Goal: Task Accomplishment & Management: Use online tool/utility

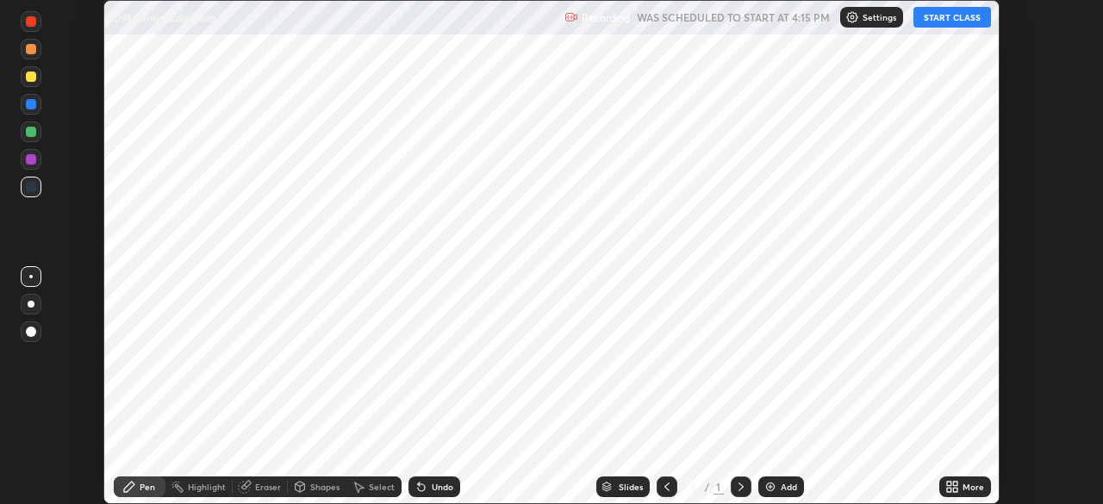
scroll to position [504, 1102]
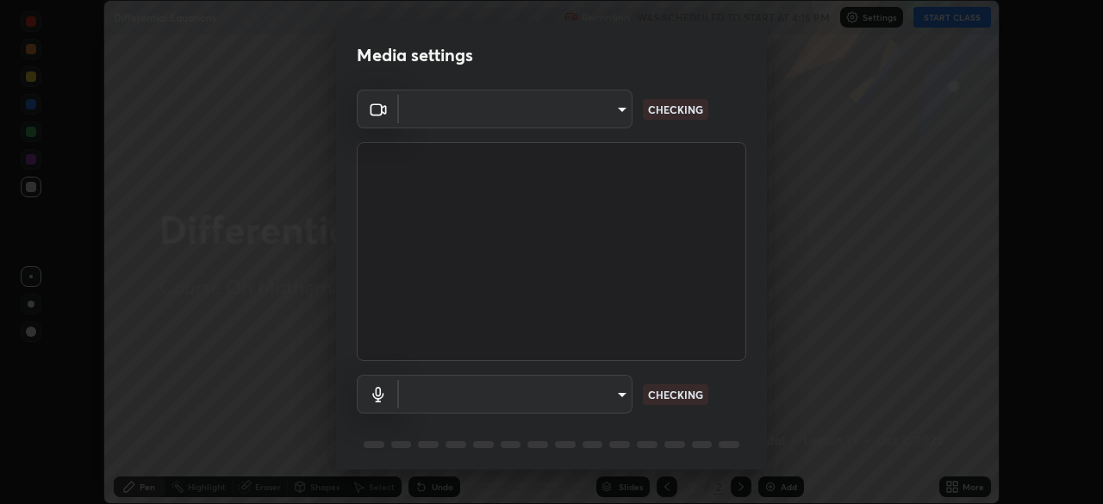
type input "991f874612634fb740a7a2eac7f11ca4c5c922d1b60a0f6e912d77df464512fb"
click at [416, 396] on body "Erase all Differential Equations Recording WAS SCHEDULED TO START AT 4:15 PM Se…" at bounding box center [551, 252] width 1103 height 504
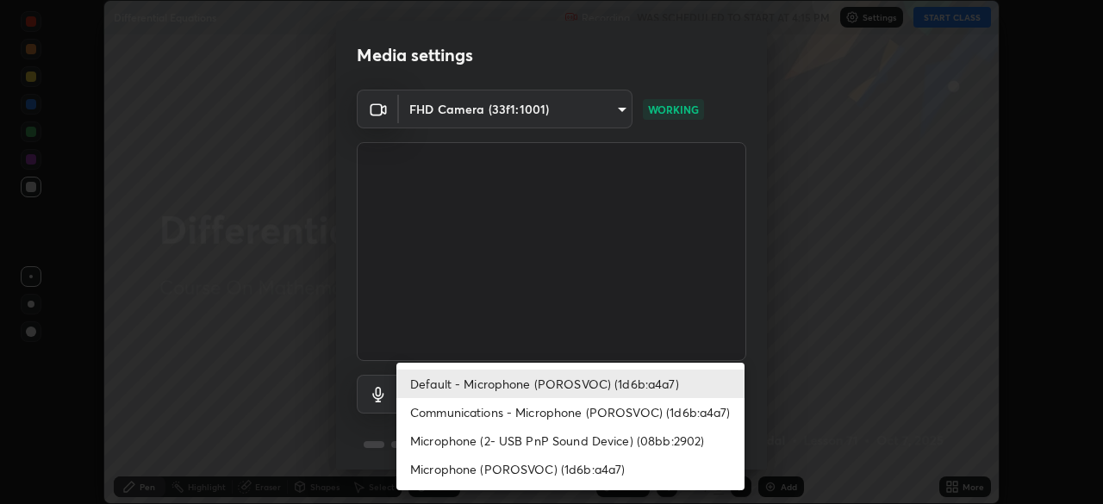
click at [491, 412] on li "Communications - Microphone (POROSVOC) (1d6b:a4a7)" at bounding box center [570, 412] width 348 height 28
type input "communications"
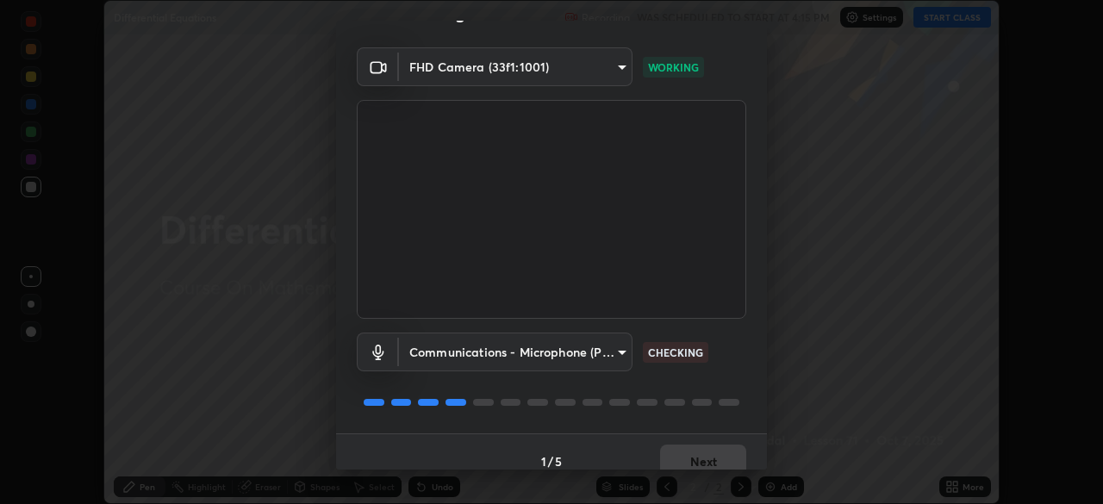
scroll to position [61, 0]
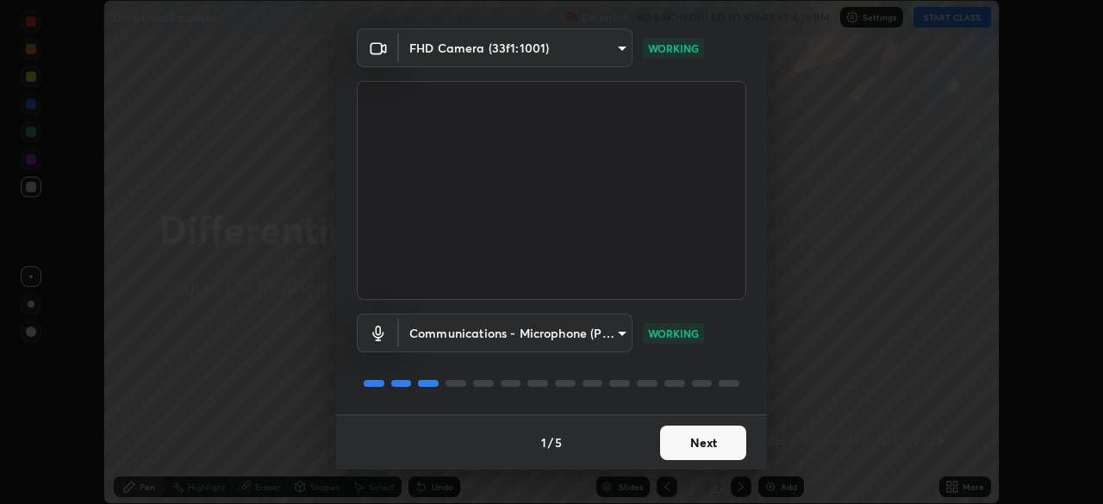
click at [689, 443] on button "Next" at bounding box center [703, 443] width 86 height 34
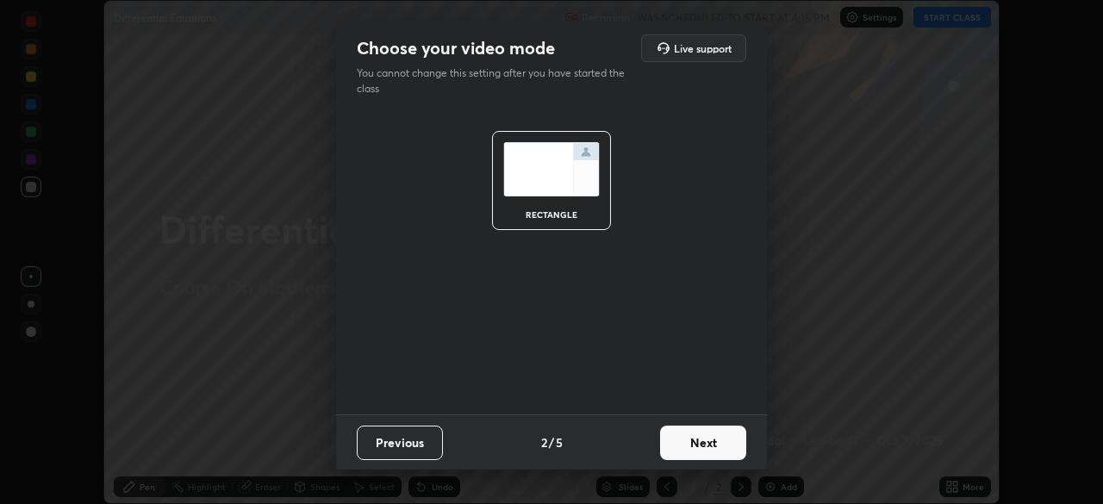
scroll to position [0, 0]
click at [693, 438] on button "Next" at bounding box center [703, 443] width 86 height 34
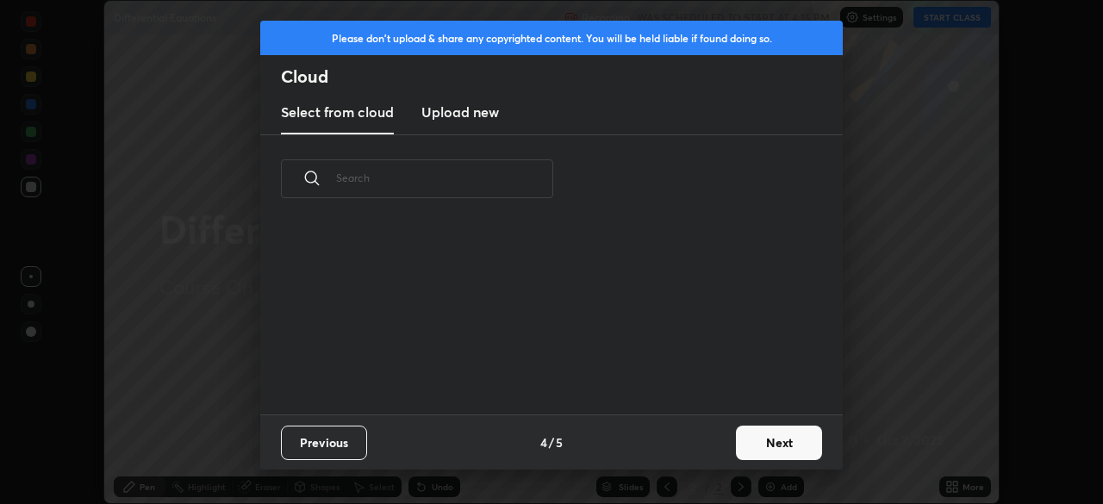
click at [704, 445] on div "Previous 4 / 5 Next" at bounding box center [551, 441] width 583 height 55
click at [741, 440] on button "Next" at bounding box center [779, 443] width 86 height 34
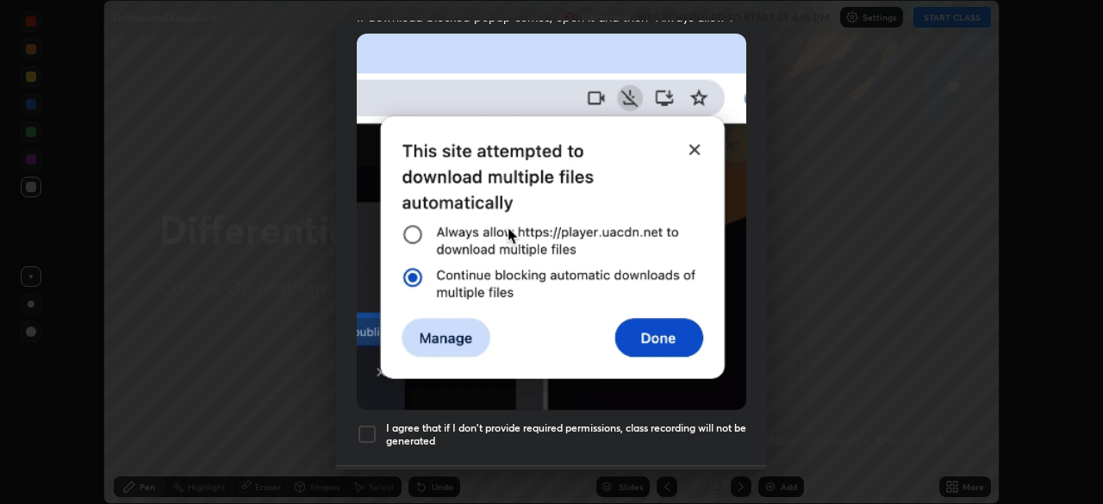
click at [701, 421] on h5 "I agree that if I don't provide required permissions, class recording will not …" at bounding box center [566, 434] width 360 height 27
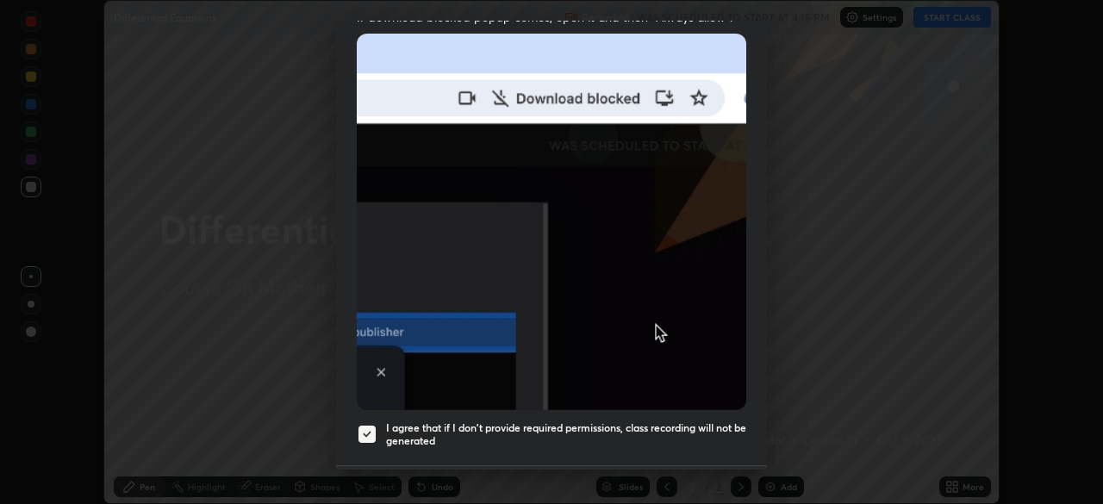
click at [695, 421] on h5 "I agree that if I don't provide required permissions, class recording will not …" at bounding box center [566, 434] width 360 height 27
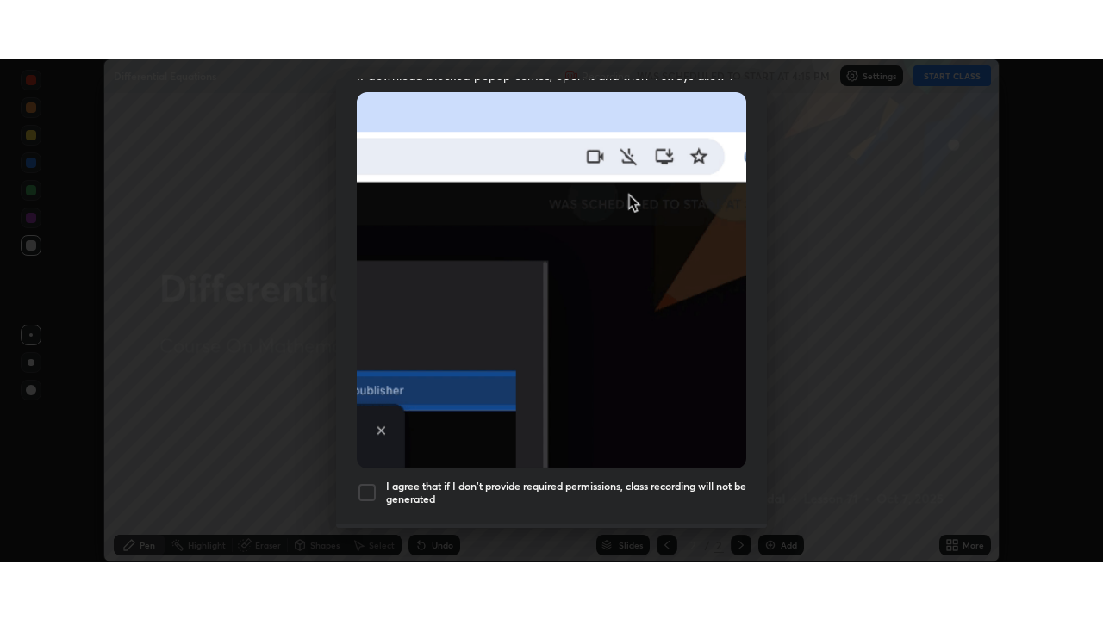
scroll to position [413, 0]
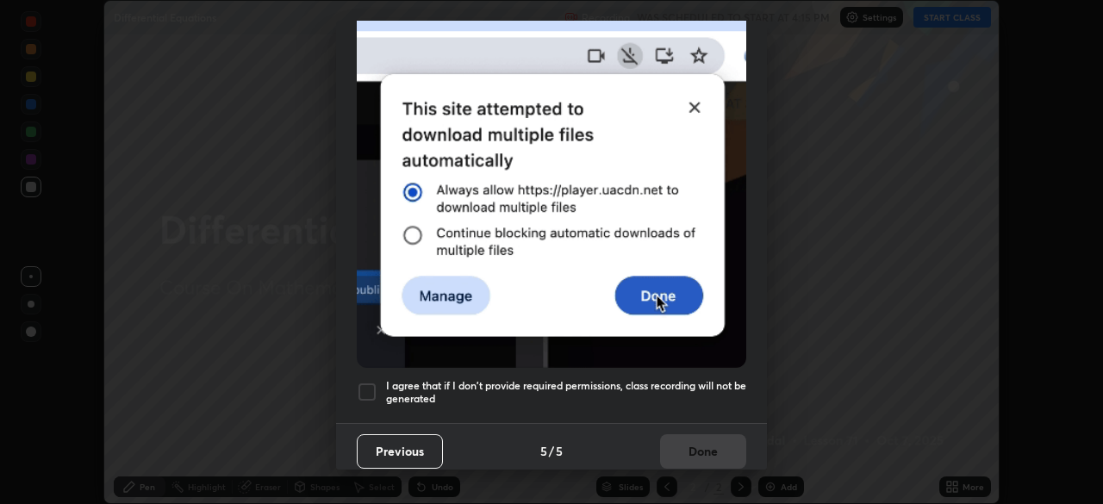
click at [706, 379] on h5 "I agree that if I don't provide required permissions, class recording will not …" at bounding box center [566, 392] width 360 height 27
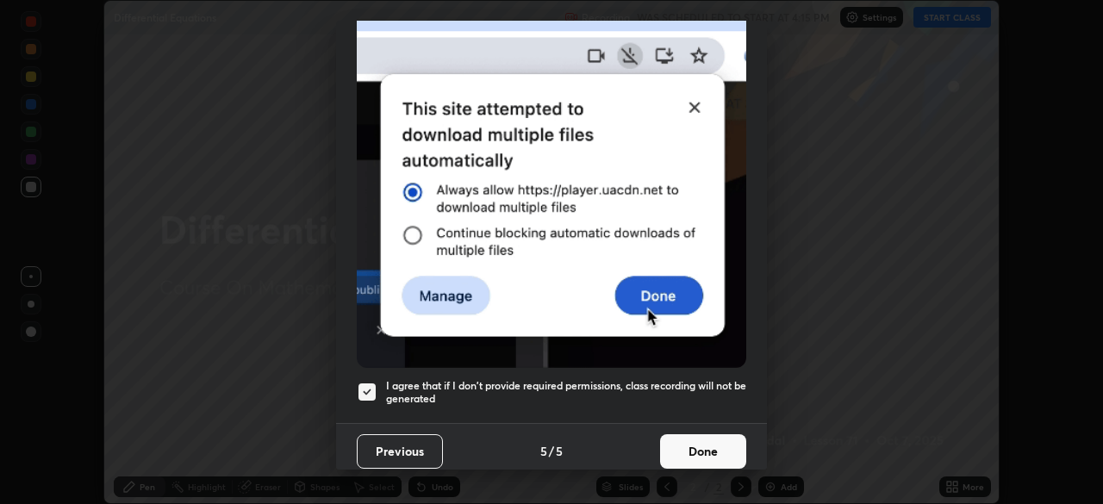
click at [698, 446] on button "Done" at bounding box center [703, 451] width 86 height 34
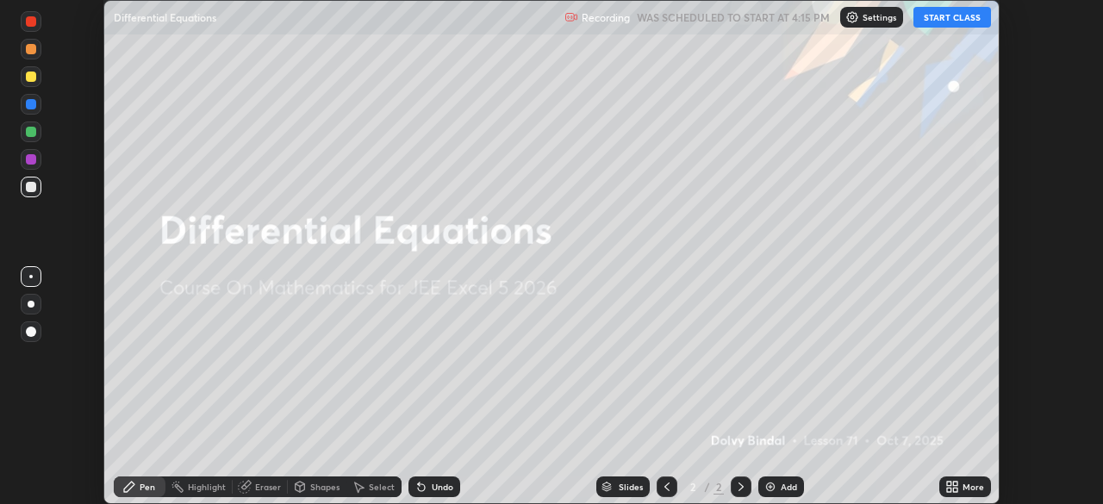
click at [944, 16] on button "START CLASS" at bounding box center [952, 17] width 78 height 21
click at [963, 487] on div "More" at bounding box center [974, 487] width 22 height 9
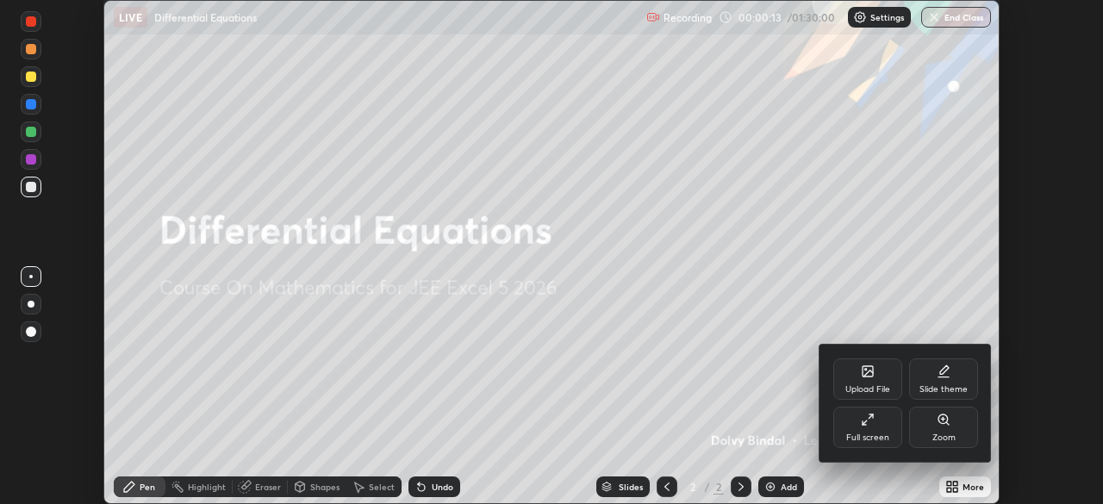
click at [858, 440] on div "Full screen" at bounding box center [867, 437] width 43 height 9
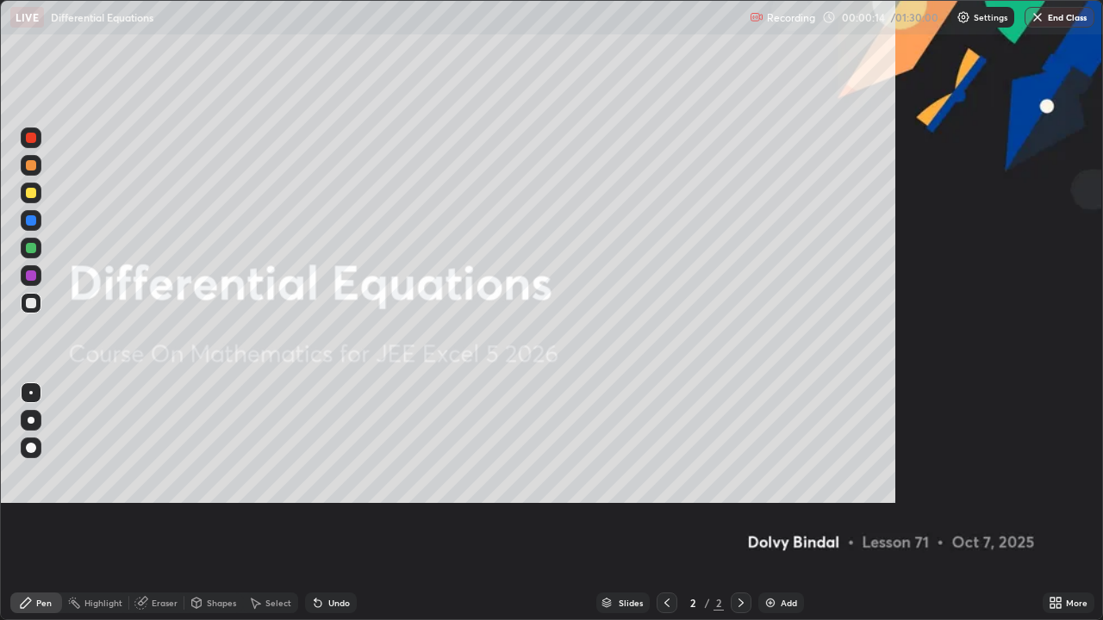
scroll to position [620, 1103]
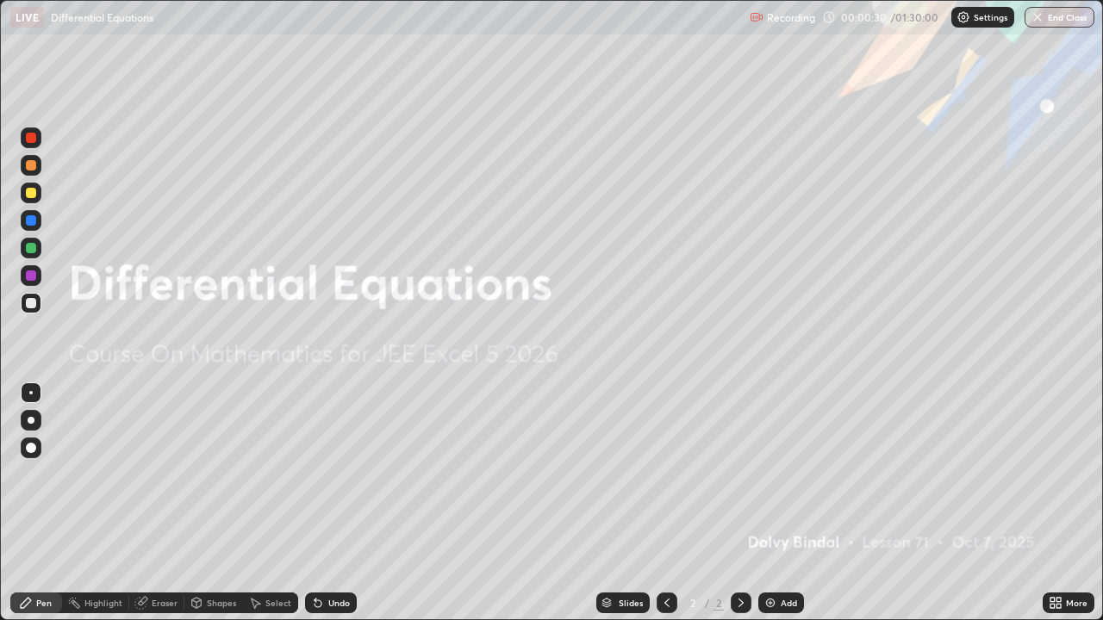
click at [776, 503] on img at bounding box center [770, 603] width 14 height 14
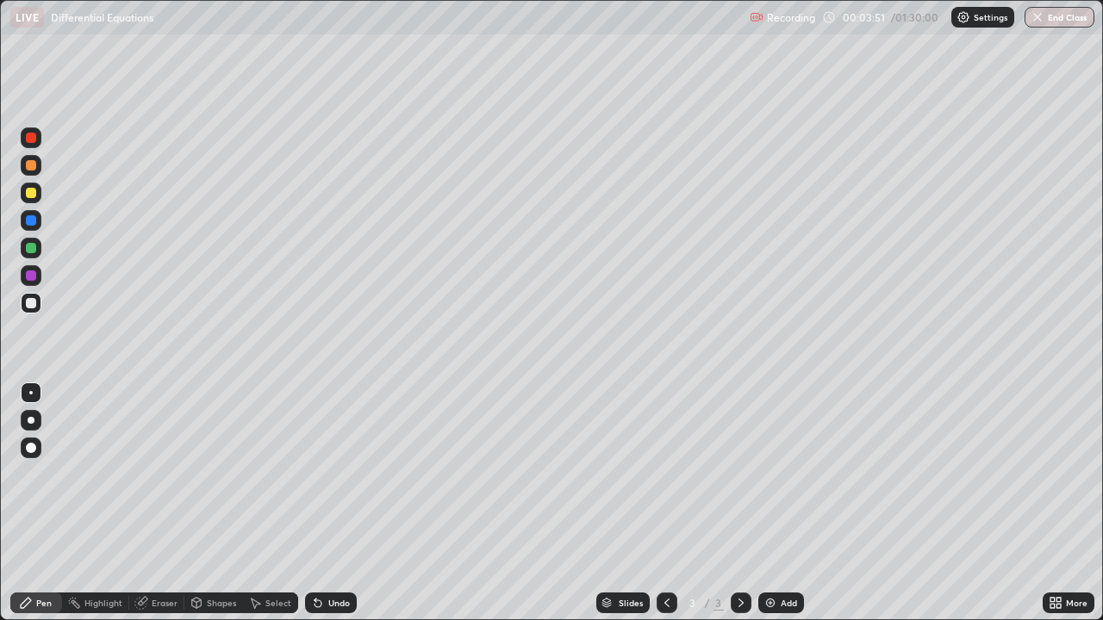
click at [28, 167] on div at bounding box center [31, 165] width 10 height 10
click at [325, 503] on div "Undo" at bounding box center [331, 603] width 52 height 21
click at [332, 503] on div "Undo" at bounding box center [331, 603] width 52 height 21
click at [331, 503] on div "Undo" at bounding box center [331, 603] width 52 height 21
click at [23, 245] on div at bounding box center [31, 248] width 21 height 21
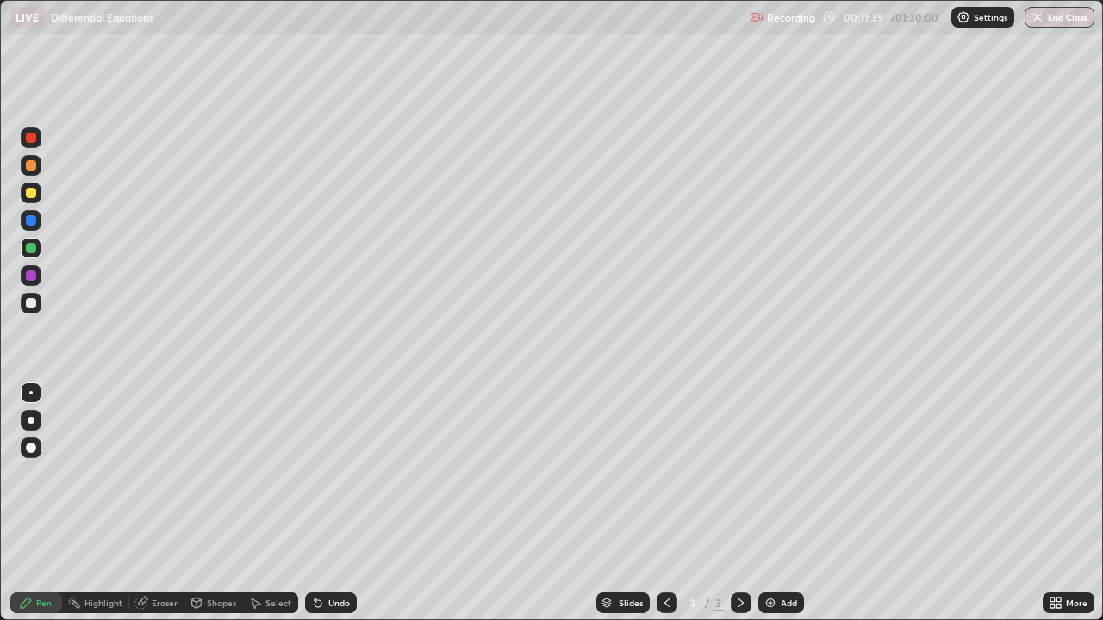
click at [32, 193] on div at bounding box center [31, 193] width 10 height 10
click at [788, 503] on div "Add" at bounding box center [789, 603] width 16 height 9
click at [34, 298] on div at bounding box center [31, 303] width 10 height 10
click at [29, 255] on div at bounding box center [31, 248] width 21 height 21
click at [34, 252] on div at bounding box center [31, 248] width 10 height 10
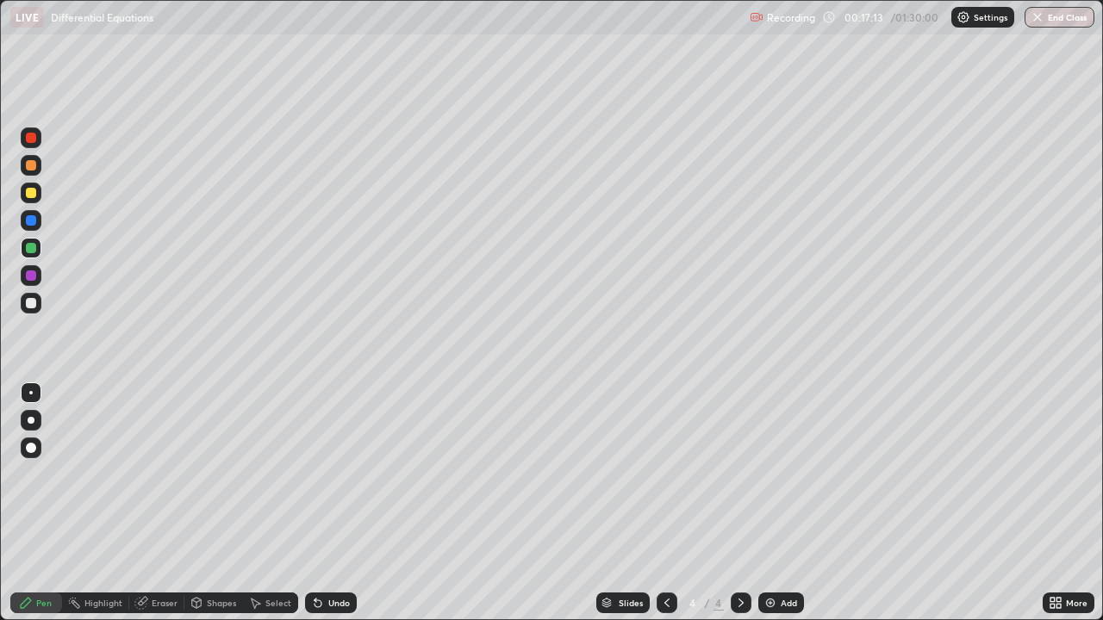
click at [32, 308] on div at bounding box center [31, 303] width 10 height 10
click at [328, 503] on div "Undo" at bounding box center [339, 603] width 22 height 9
click at [792, 503] on div "Add" at bounding box center [789, 603] width 16 height 9
click at [326, 503] on div "Undo" at bounding box center [331, 603] width 52 height 21
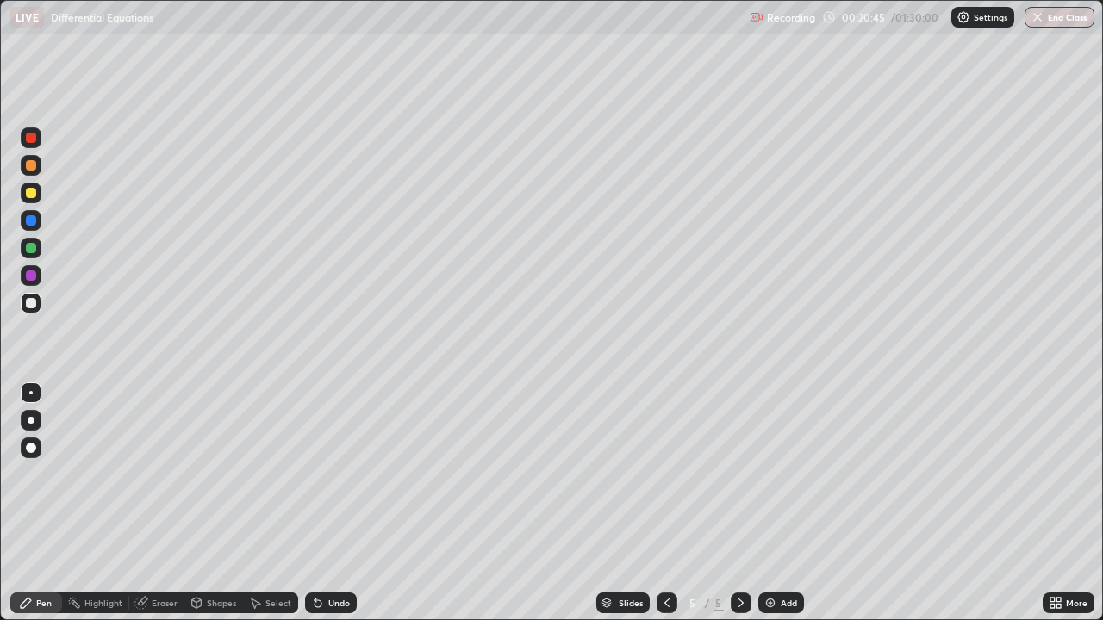
click at [331, 503] on div "Undo" at bounding box center [339, 603] width 22 height 9
click at [335, 503] on div "Undo" at bounding box center [339, 603] width 22 height 9
click at [336, 503] on div "Undo" at bounding box center [339, 603] width 22 height 9
click at [335, 503] on div "Undo" at bounding box center [339, 603] width 22 height 9
click at [331, 503] on div "Undo" at bounding box center [339, 603] width 22 height 9
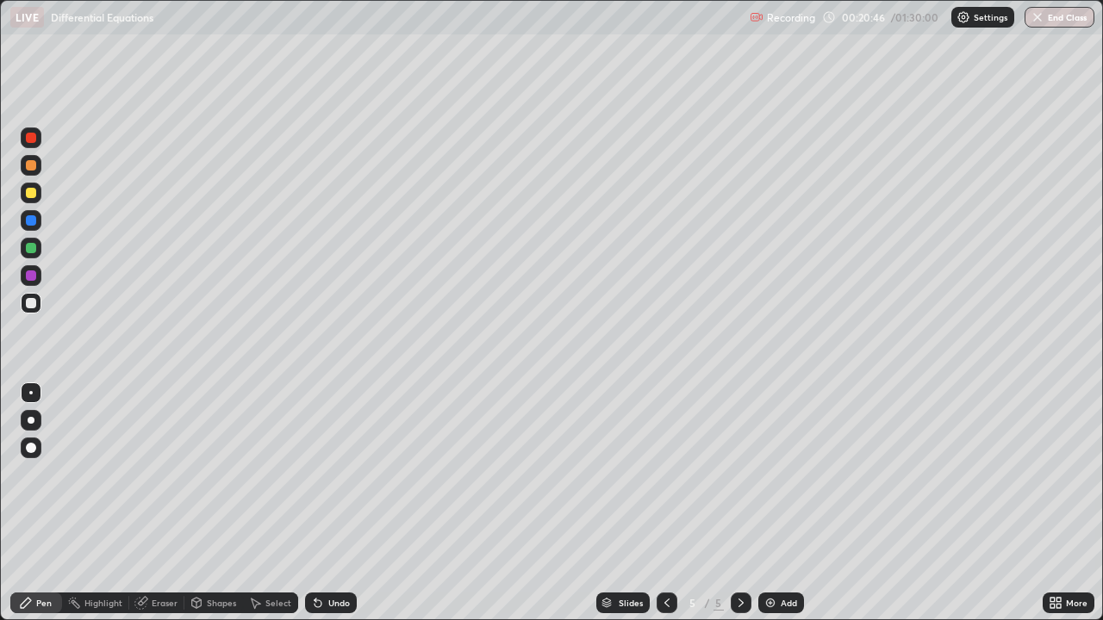
click at [331, 503] on div "Undo" at bounding box center [339, 603] width 22 height 9
click at [665, 503] on icon at bounding box center [667, 603] width 14 height 14
click at [32, 193] on div at bounding box center [31, 193] width 10 height 10
click at [739, 503] on icon at bounding box center [741, 603] width 14 height 14
click at [685, 503] on div "5" at bounding box center [692, 603] width 17 height 10
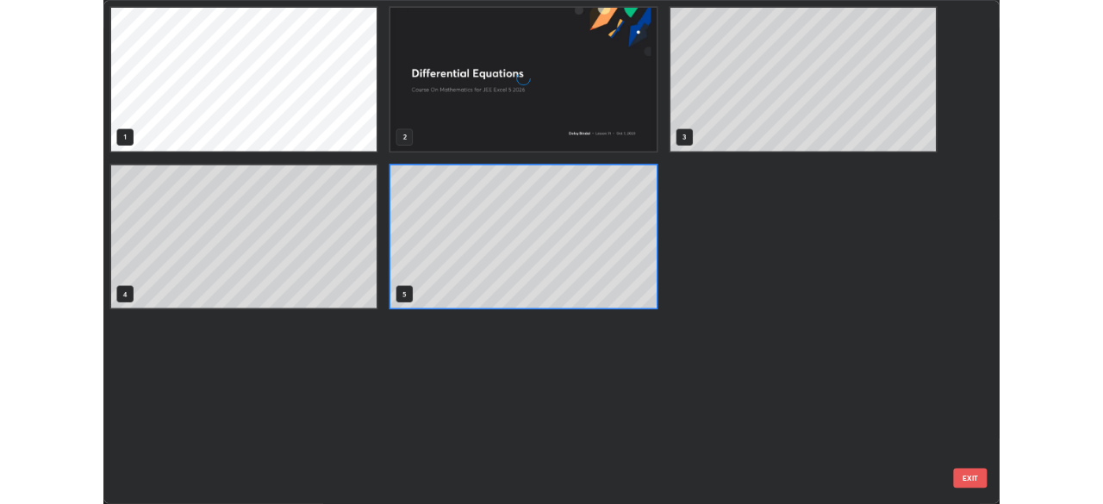
scroll to position [614, 1093]
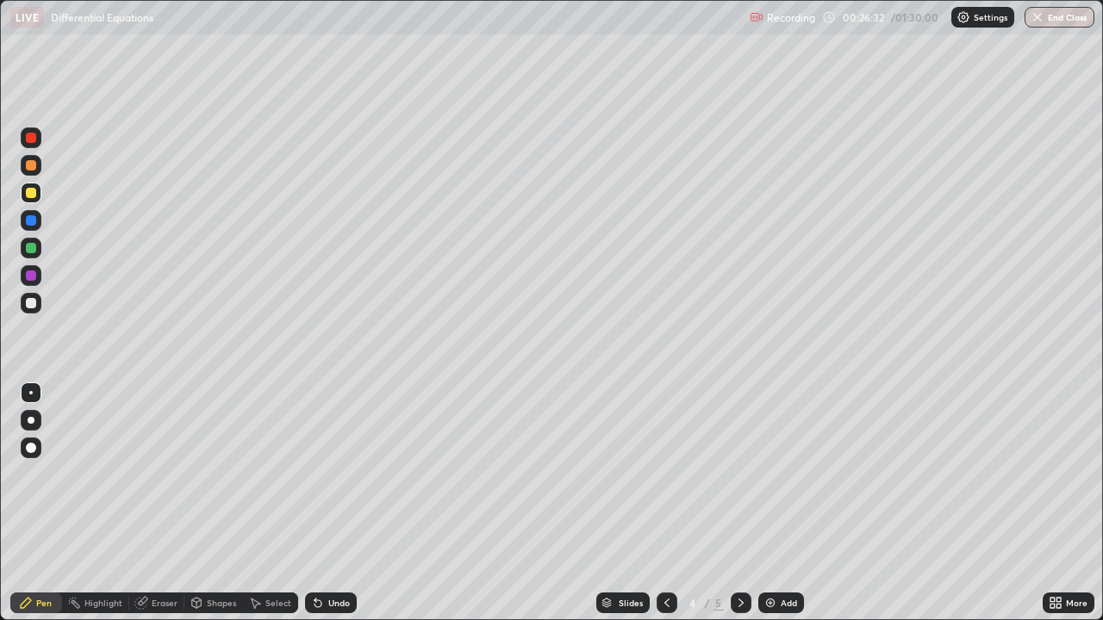
click at [271, 503] on div "Select" at bounding box center [278, 603] width 26 height 9
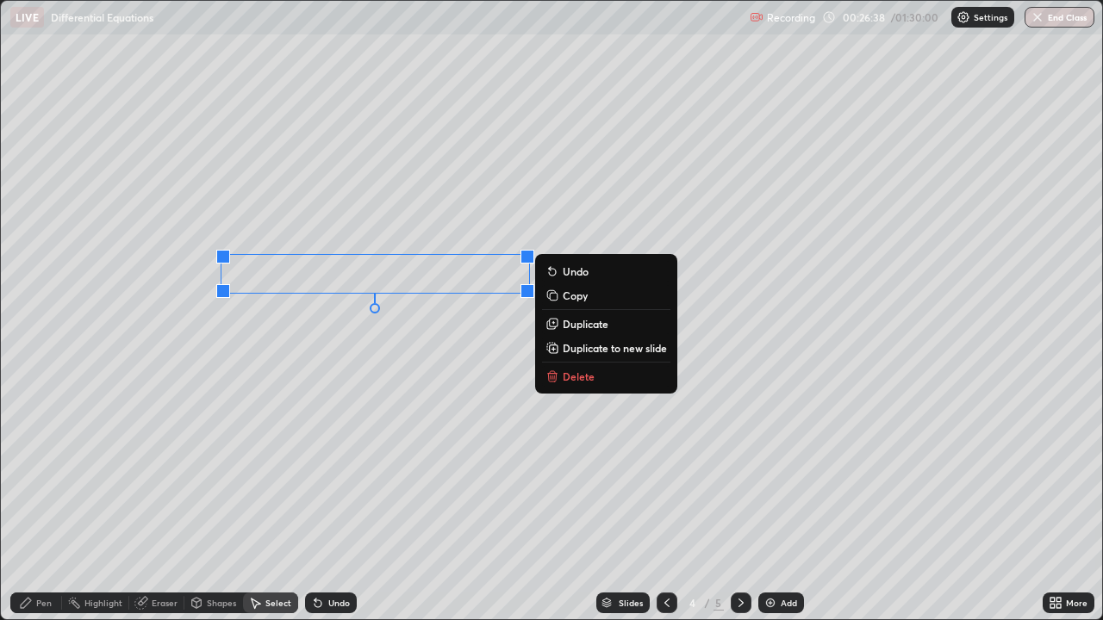
click at [484, 308] on div "0 ° Undo Copy Duplicate Duplicate to new slide Delete" at bounding box center [551, 310] width 1101 height 619
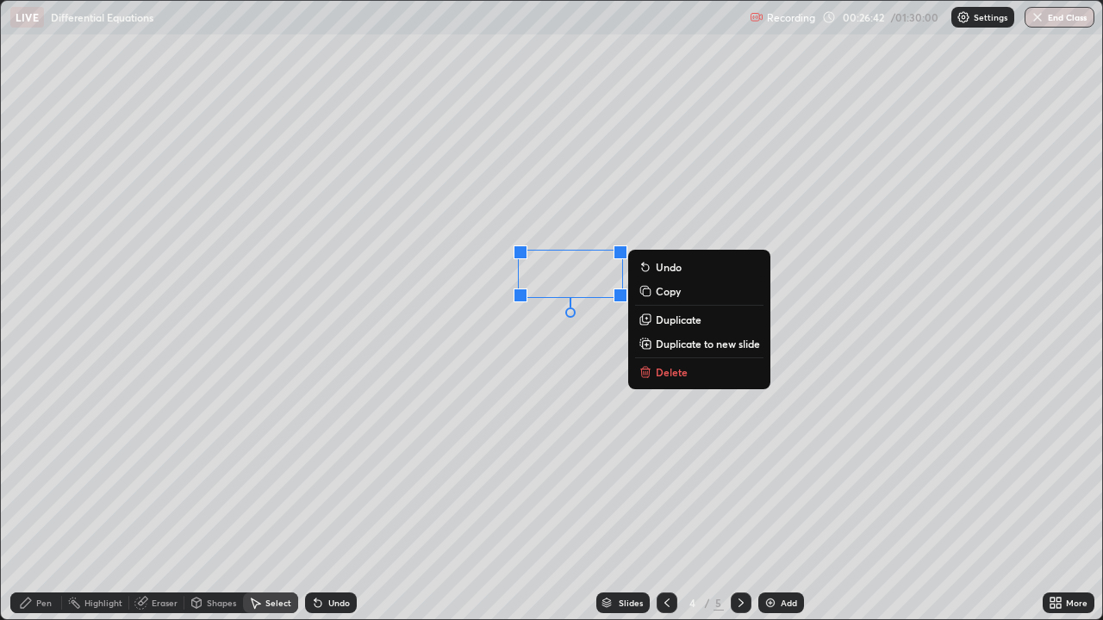
click at [562, 313] on div "0 ° Undo Copy Duplicate Duplicate to new slide Delete" at bounding box center [551, 310] width 1101 height 619
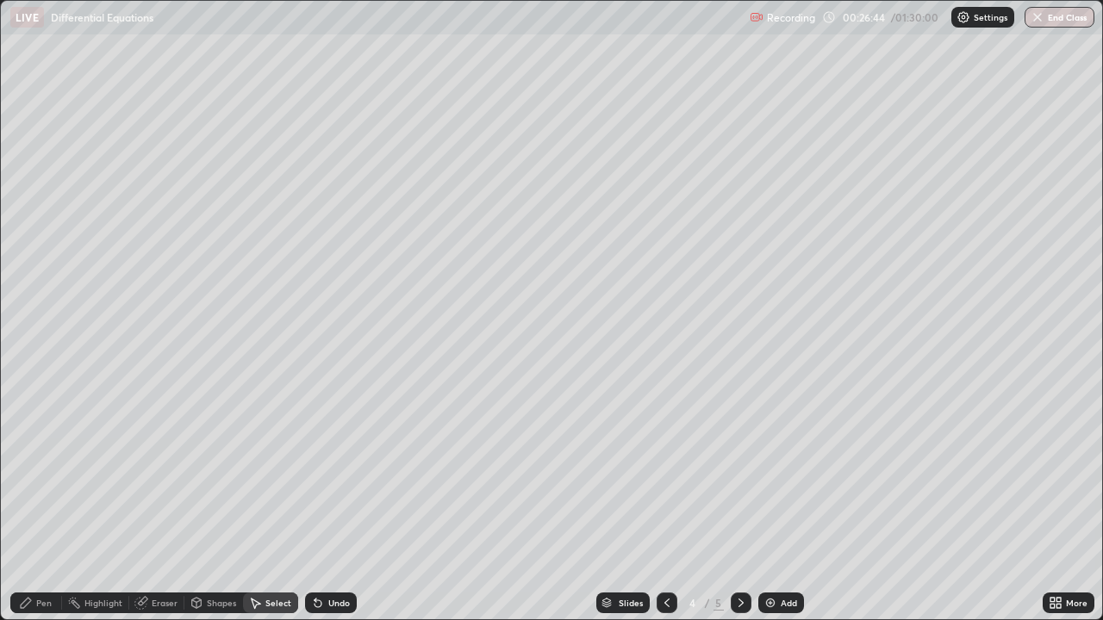
click at [162, 503] on div "Eraser" at bounding box center [165, 603] width 26 height 9
click at [32, 503] on icon at bounding box center [26, 603] width 14 height 14
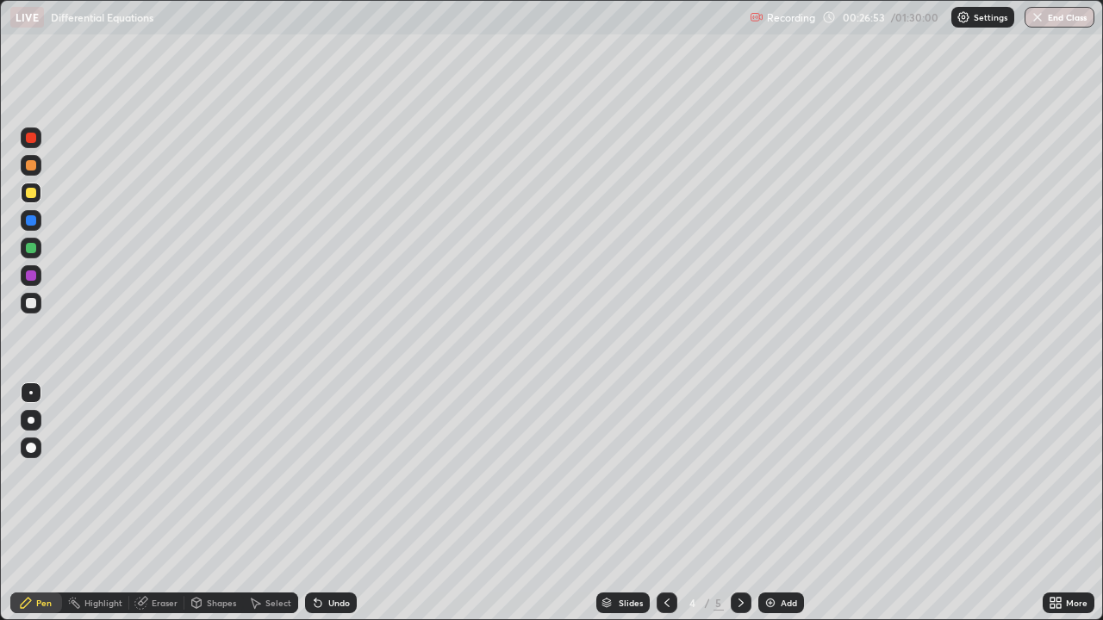
click at [1059, 503] on icon at bounding box center [1058, 600] width 4 height 4
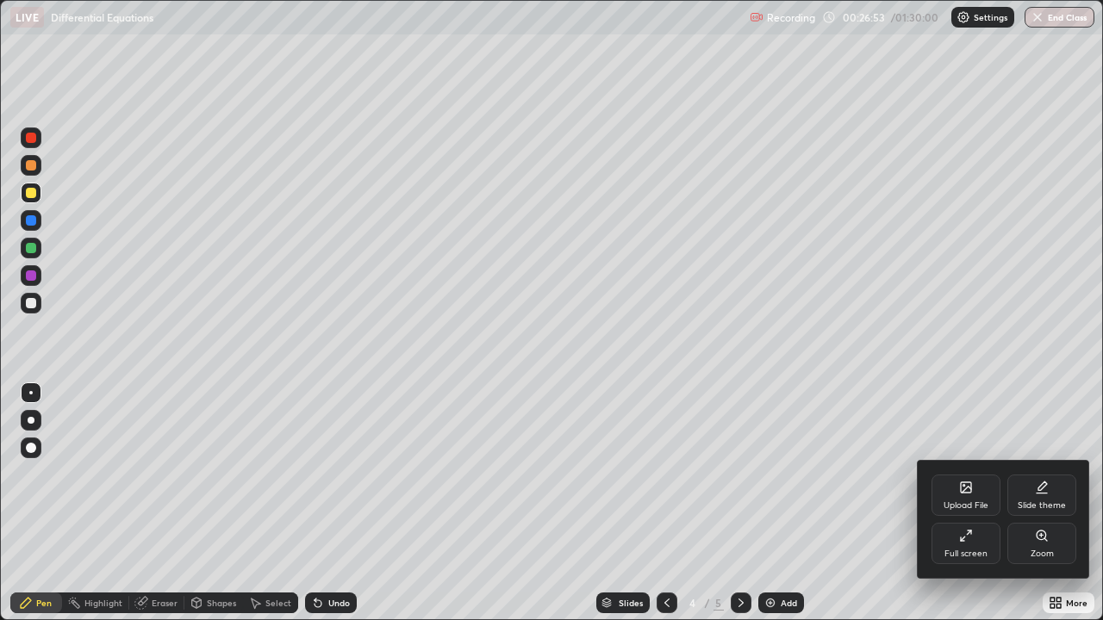
click at [964, 503] on icon at bounding box center [966, 536] width 14 height 14
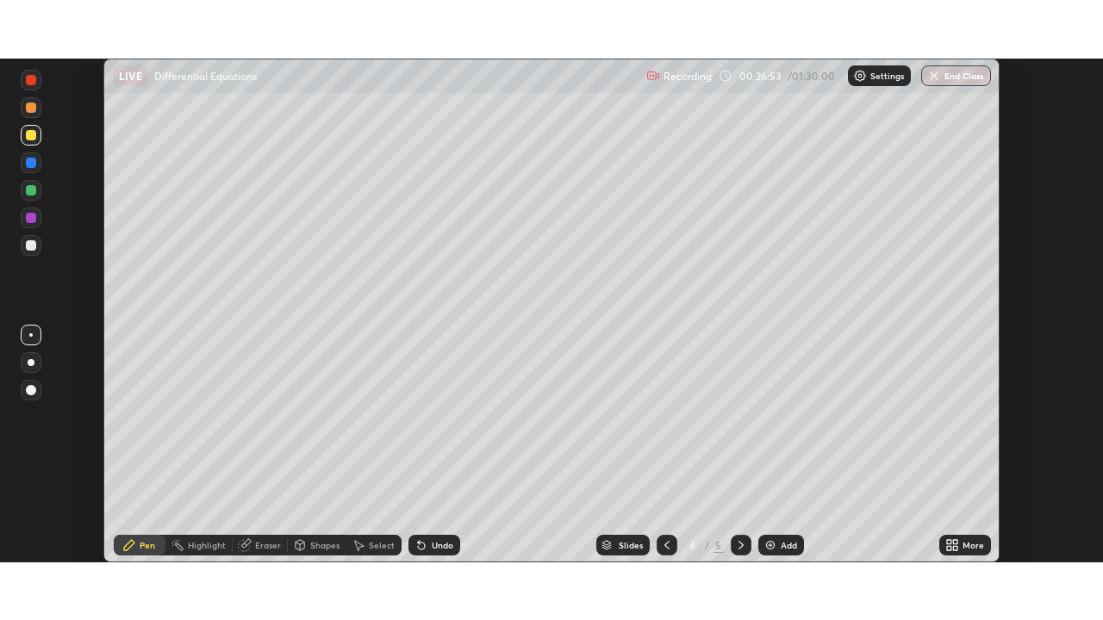
scroll to position [85666, 85067]
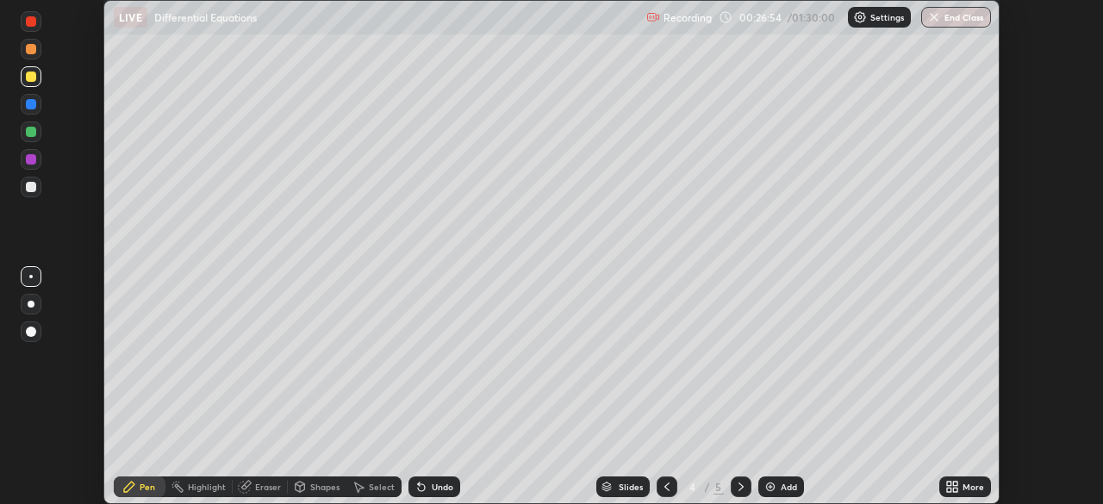
click at [966, 490] on div "More" at bounding box center [974, 487] width 22 height 9
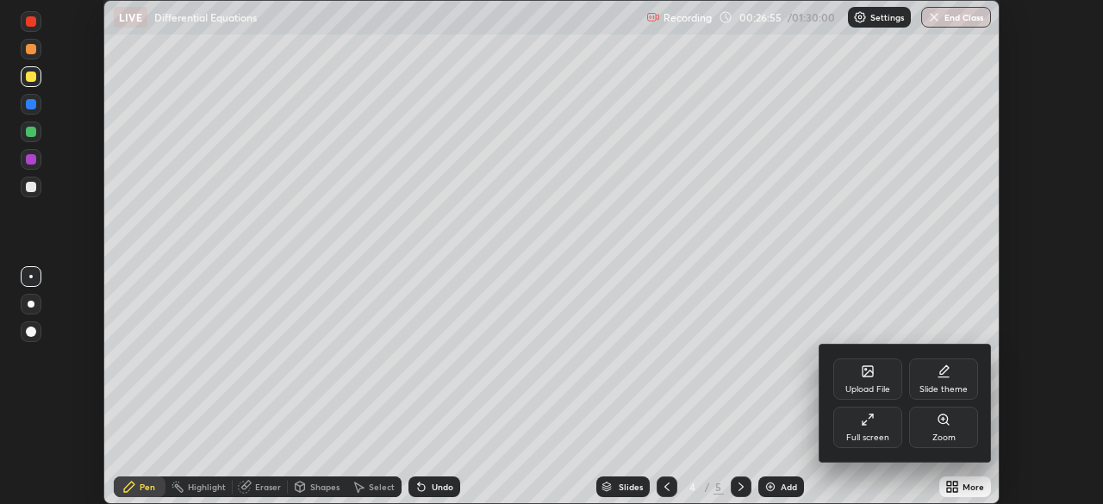
click at [877, 431] on div "Full screen" at bounding box center [867, 427] width 69 height 41
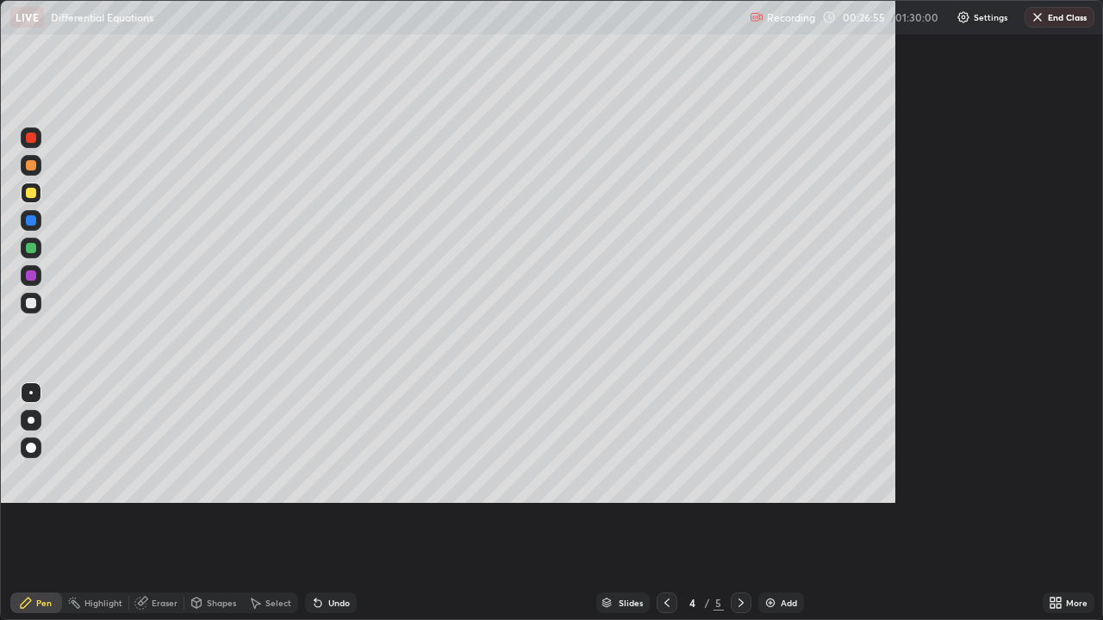
scroll to position [620, 1103]
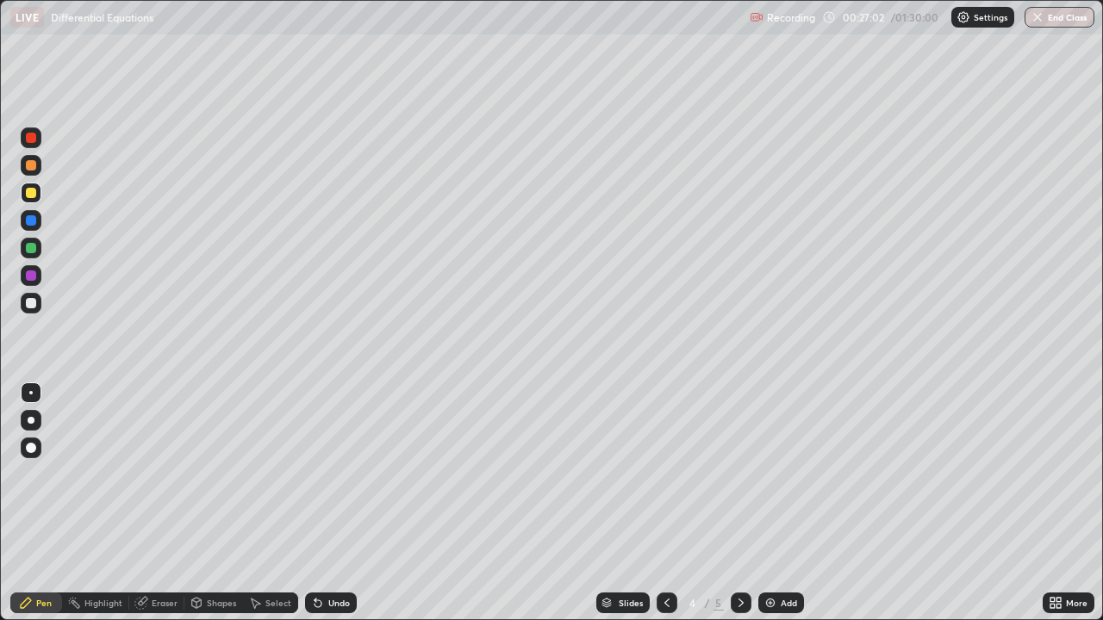
click at [340, 503] on div "Undo" at bounding box center [331, 603] width 52 height 21
click at [342, 503] on div "Undo" at bounding box center [331, 603] width 52 height 21
click at [333, 503] on div "Undo" at bounding box center [339, 603] width 22 height 9
click at [739, 503] on icon at bounding box center [741, 603] width 14 height 14
click at [665, 503] on icon at bounding box center [667, 603] width 14 height 14
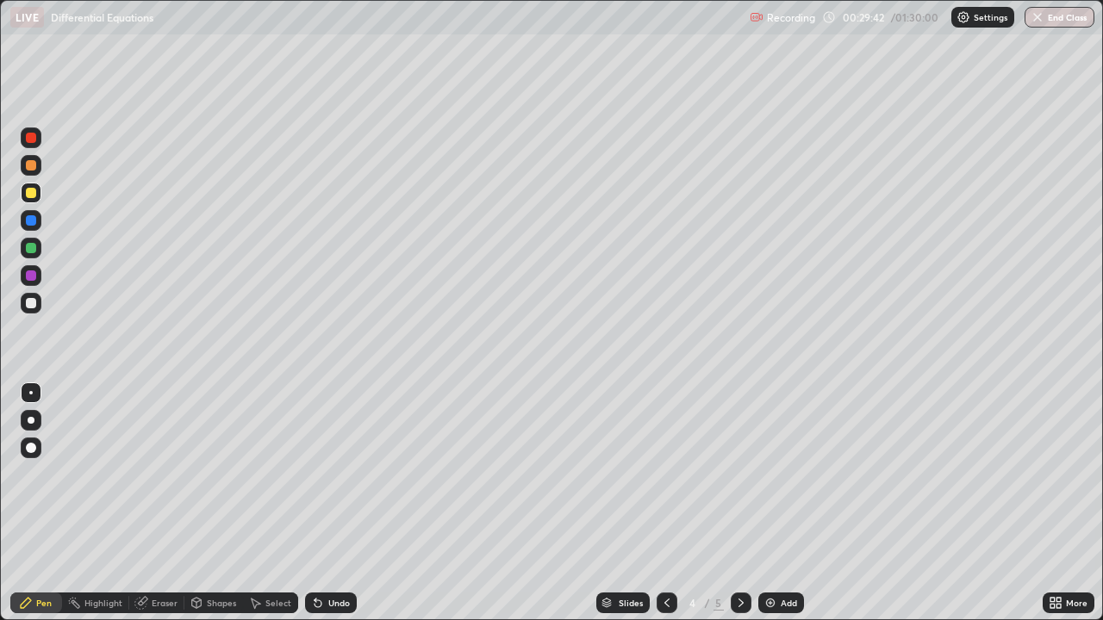
click at [739, 503] on icon at bounding box center [741, 603] width 14 height 14
click at [791, 503] on div "Add" at bounding box center [789, 603] width 16 height 9
click at [29, 307] on div at bounding box center [31, 303] width 10 height 10
click at [34, 167] on div at bounding box center [31, 165] width 10 height 10
click at [38, 301] on div at bounding box center [31, 303] width 21 height 21
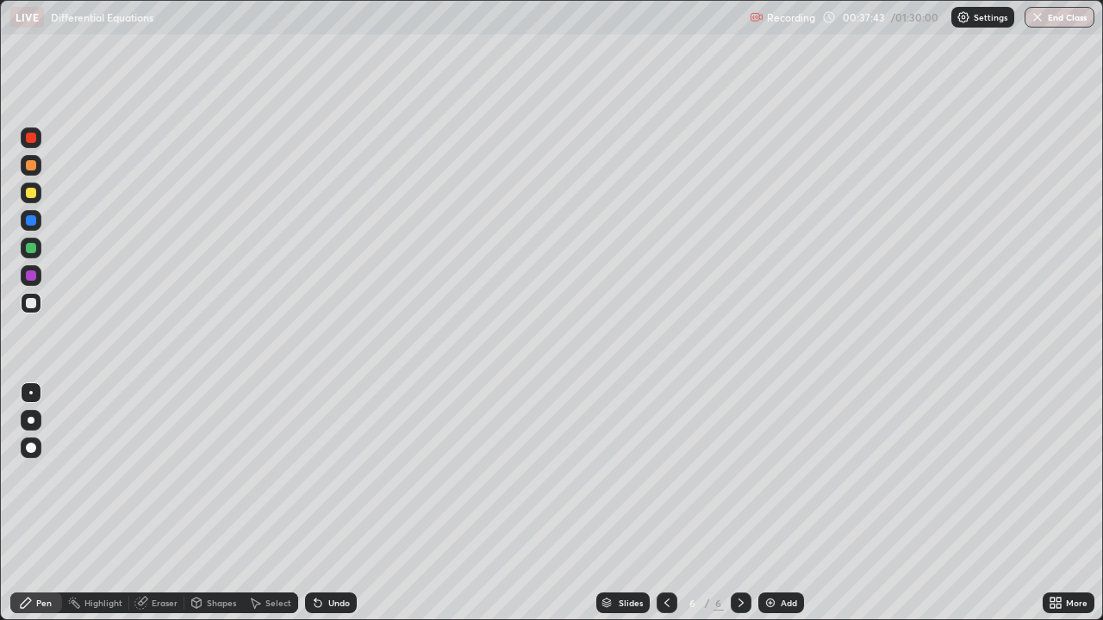
click at [782, 503] on div "Add" at bounding box center [789, 603] width 16 height 9
click at [39, 196] on div at bounding box center [31, 193] width 21 height 21
click at [27, 304] on div at bounding box center [31, 303] width 10 height 10
click at [323, 503] on div "Undo" at bounding box center [331, 603] width 52 height 21
click at [332, 503] on div "Undo" at bounding box center [331, 603] width 52 height 21
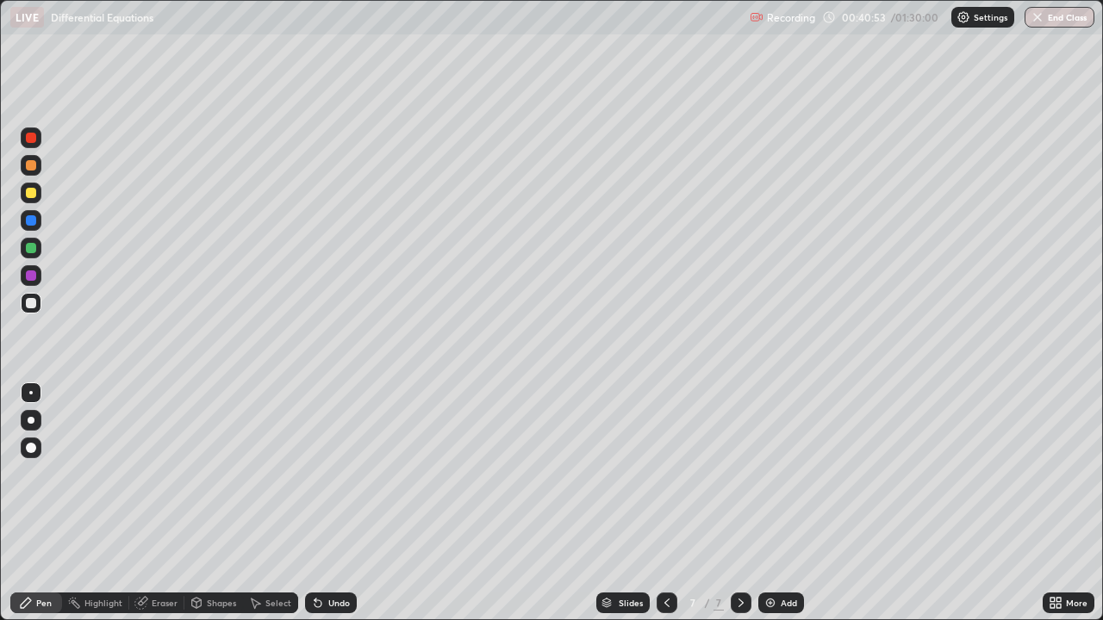
click at [337, 503] on div "Undo" at bounding box center [331, 603] width 52 height 21
click at [325, 503] on div "Undo" at bounding box center [331, 603] width 52 height 21
click at [34, 252] on div at bounding box center [31, 248] width 10 height 10
click at [324, 503] on div "Undo" at bounding box center [331, 603] width 52 height 21
click at [323, 503] on div "Undo" at bounding box center [331, 603] width 52 height 21
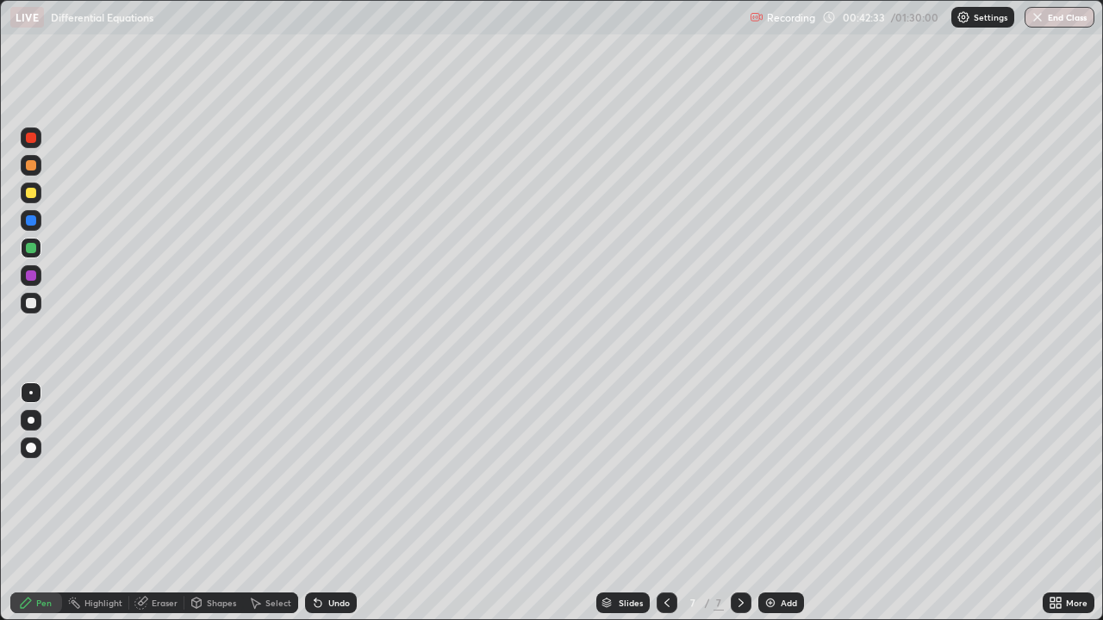
click at [315, 503] on icon at bounding box center [316, 600] width 2 height 2
click at [30, 167] on div at bounding box center [31, 165] width 10 height 10
click at [261, 503] on div "Select" at bounding box center [270, 603] width 55 height 21
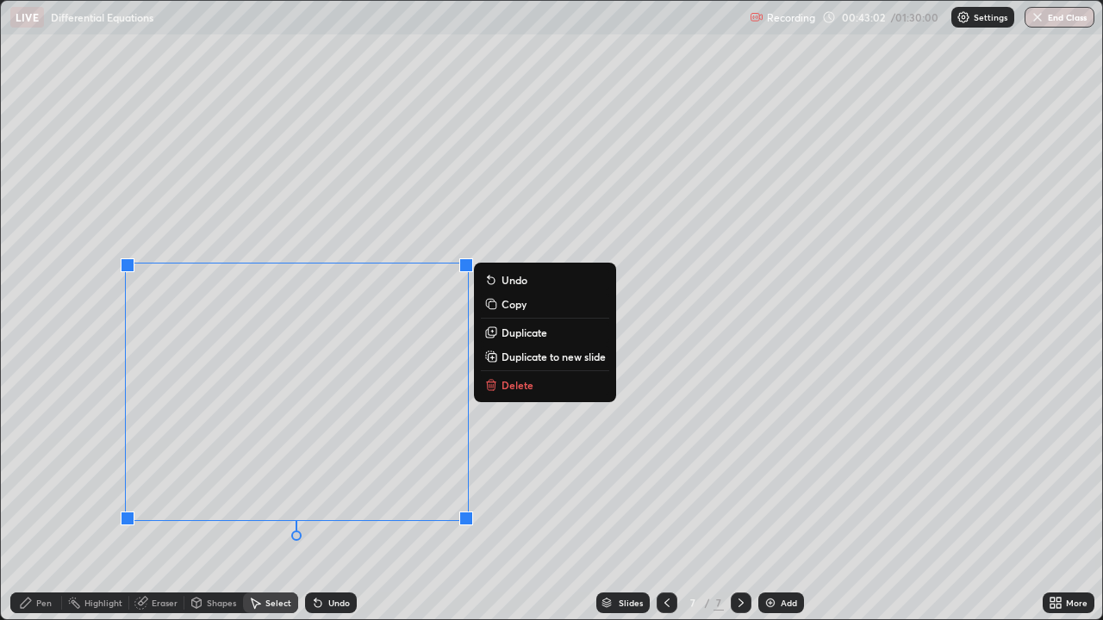
click at [516, 357] on p "Duplicate to new slide" at bounding box center [554, 357] width 104 height 14
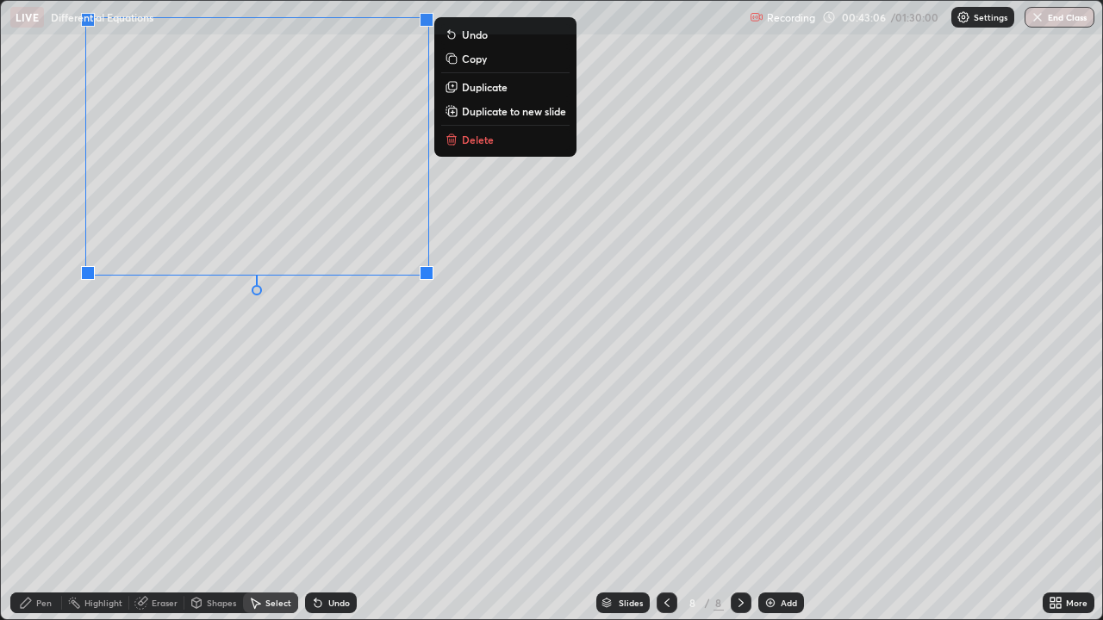
click at [1052, 503] on icon at bounding box center [1052, 606] width 4 height 4
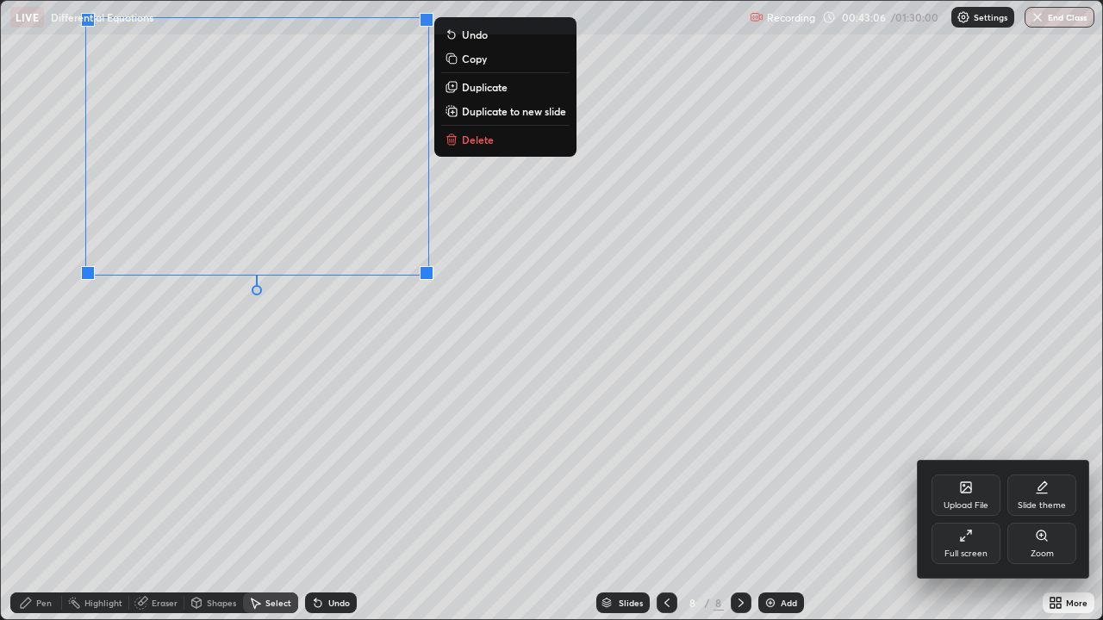
click at [941, 503] on div "Upload File" at bounding box center [965, 495] width 69 height 41
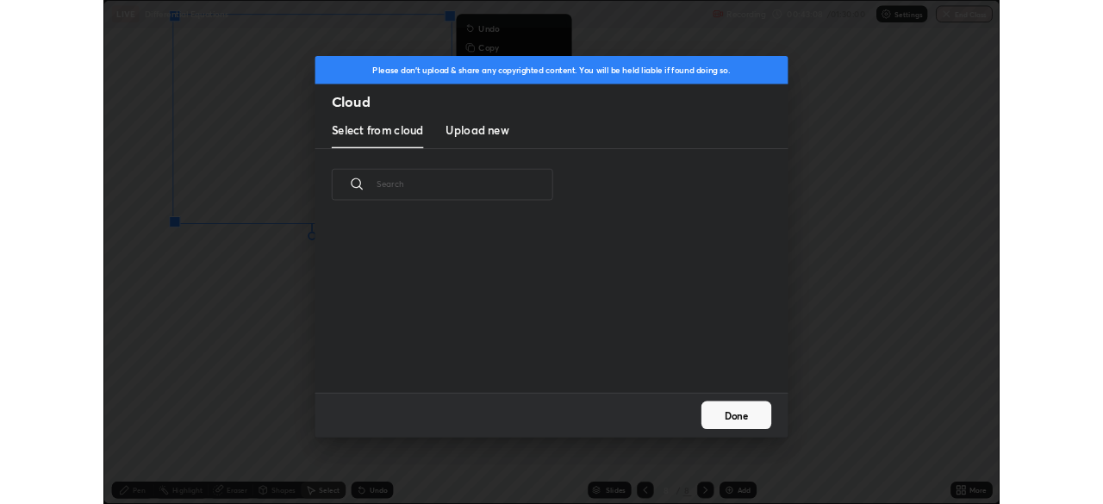
scroll to position [212, 553]
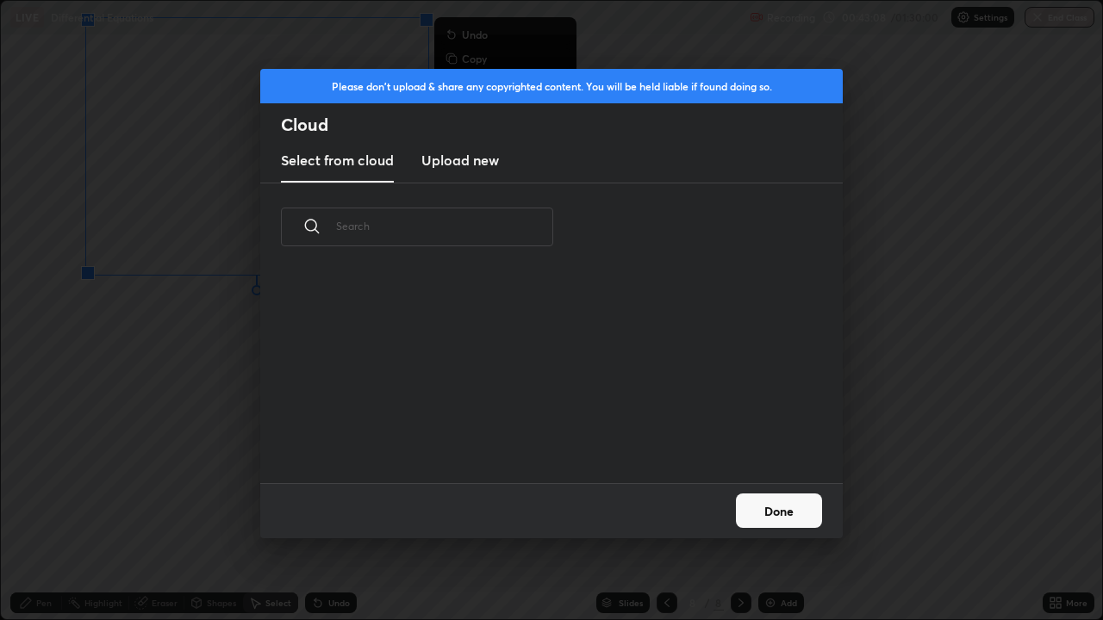
click at [887, 97] on div "Please don't upload & share any copyrighted content. You will be held liable if…" at bounding box center [551, 310] width 1103 height 620
click at [784, 503] on button "Done" at bounding box center [779, 511] width 86 height 34
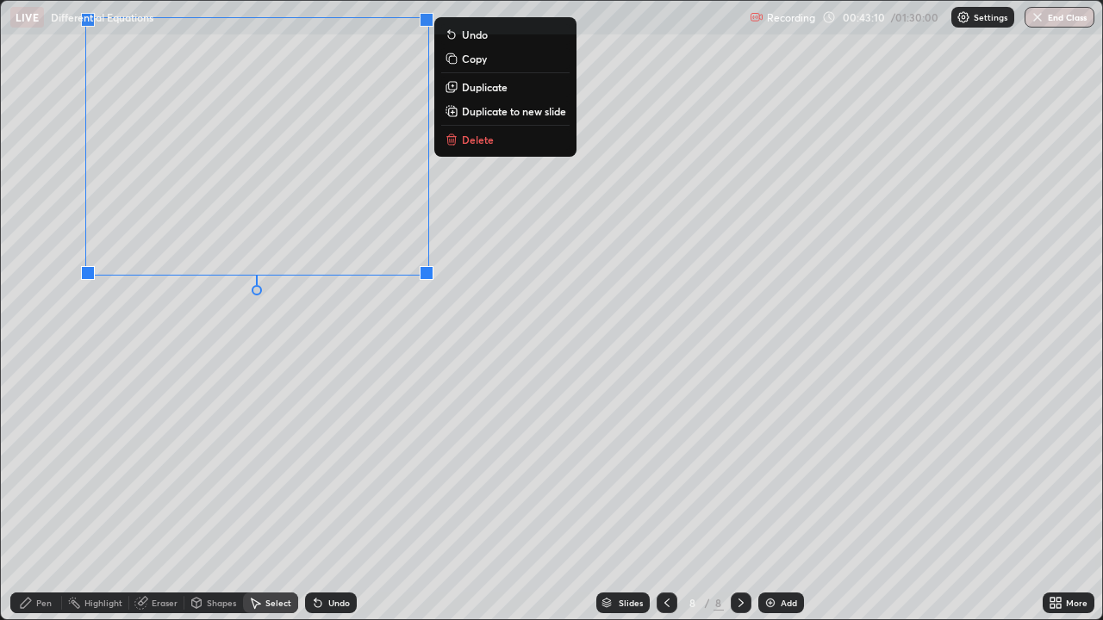
click at [1065, 503] on div "More" at bounding box center [1069, 603] width 52 height 21
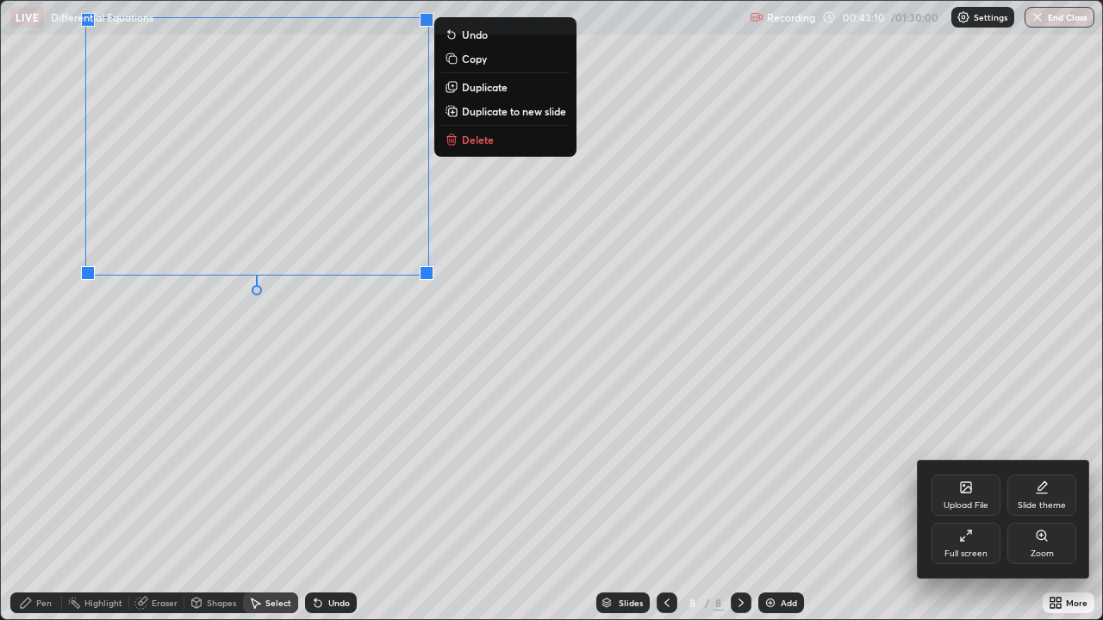
click at [947, 503] on div "Full screen" at bounding box center [965, 543] width 69 height 41
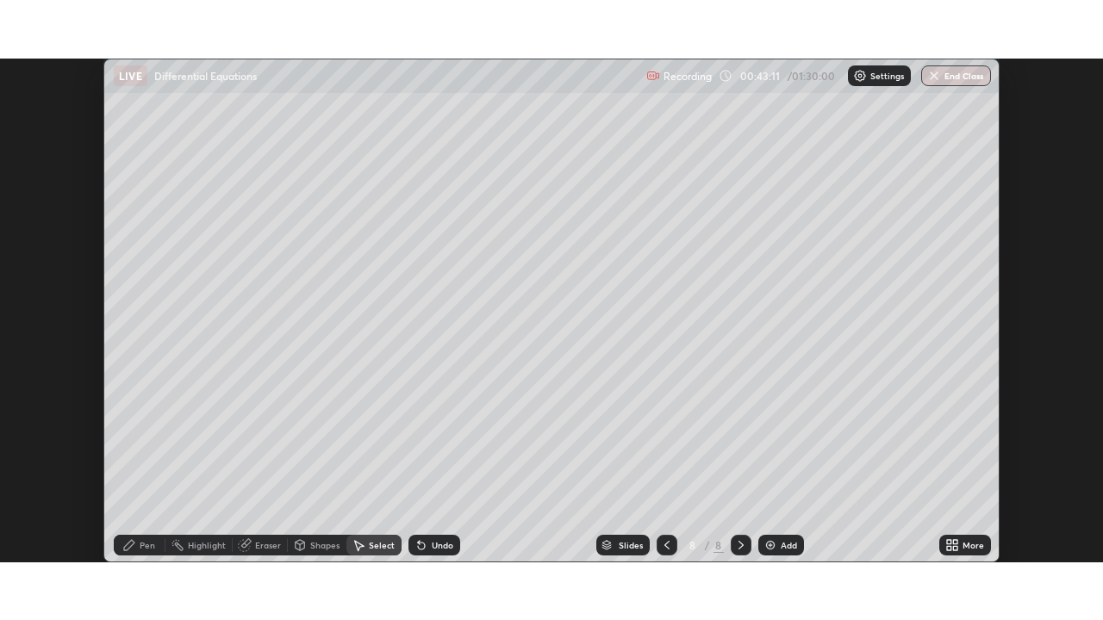
scroll to position [85666, 85067]
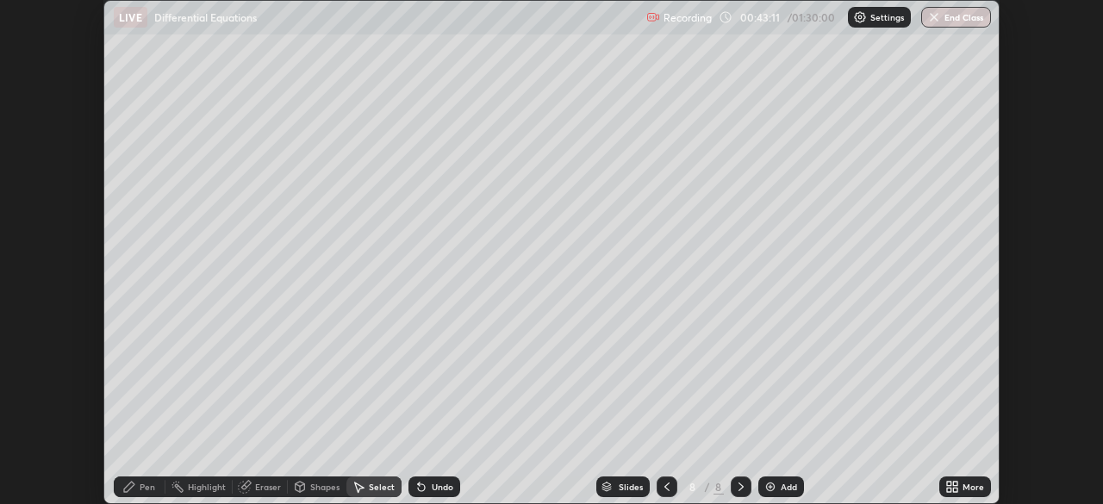
click at [955, 483] on icon at bounding box center [955, 484] width 4 height 4
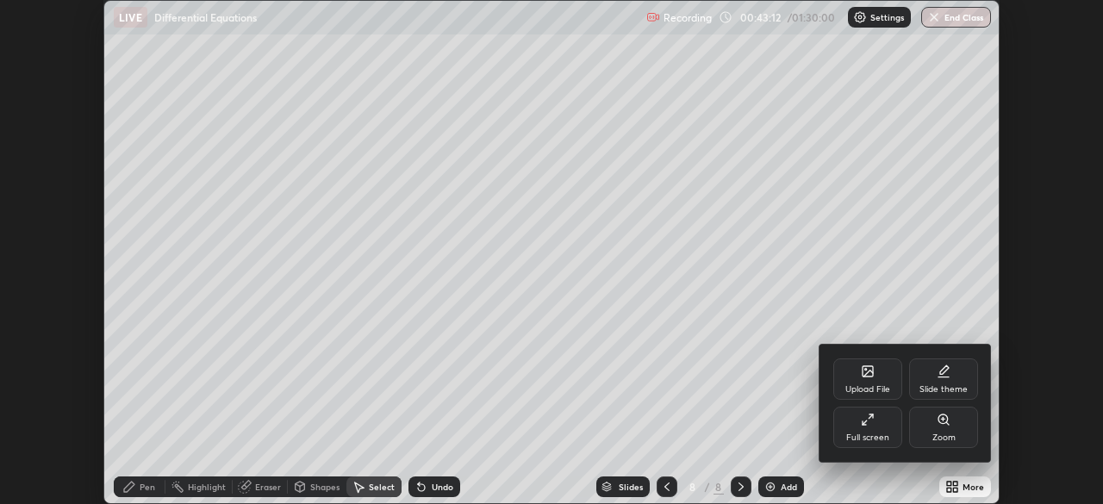
click at [855, 434] on div "Full screen" at bounding box center [867, 437] width 43 height 9
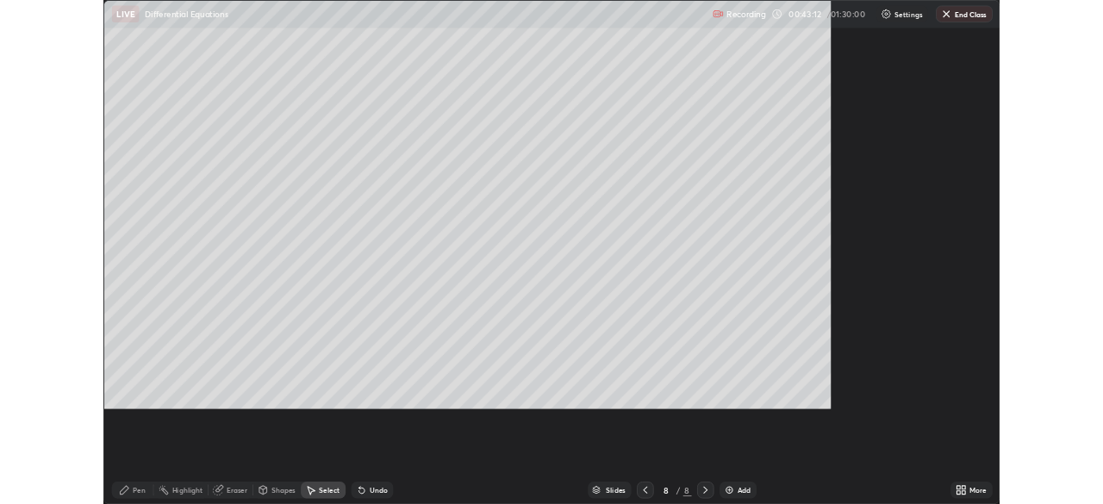
scroll to position [620, 1103]
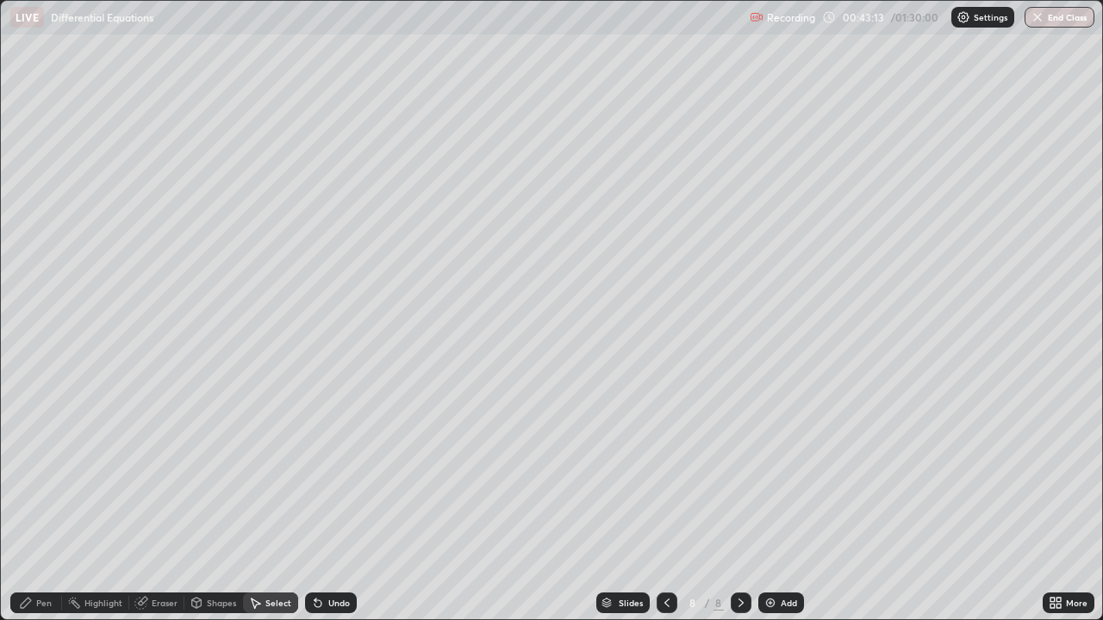
click at [34, 503] on div "Pen" at bounding box center [36, 603] width 52 height 21
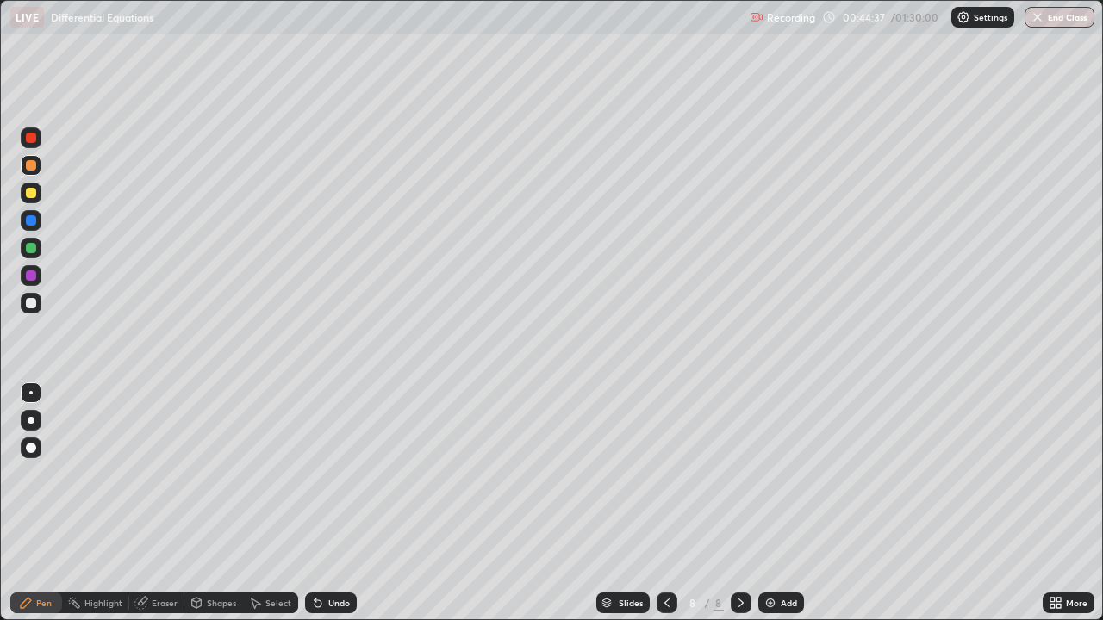
click at [335, 503] on div "Undo" at bounding box center [339, 603] width 22 height 9
click at [328, 503] on div "Undo" at bounding box center [339, 603] width 22 height 9
click at [333, 503] on div "Undo" at bounding box center [331, 603] width 52 height 21
click at [665, 503] on icon at bounding box center [667, 603] width 14 height 14
click at [739, 503] on icon at bounding box center [741, 603] width 14 height 14
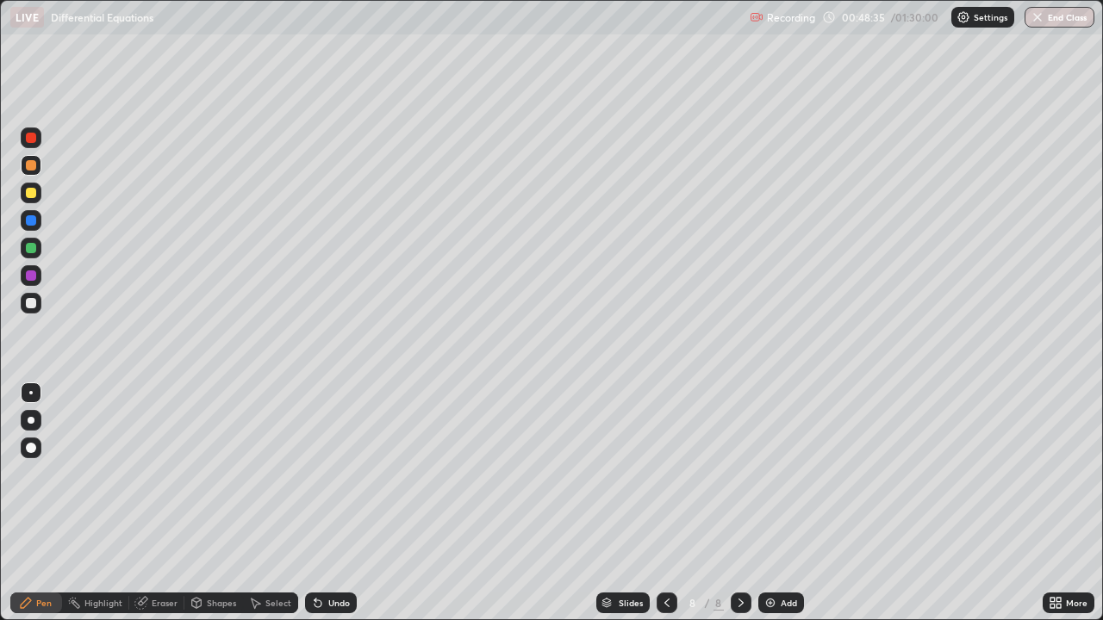
click at [40, 308] on div at bounding box center [31, 303] width 21 height 21
click at [273, 503] on div "Select" at bounding box center [278, 603] width 26 height 9
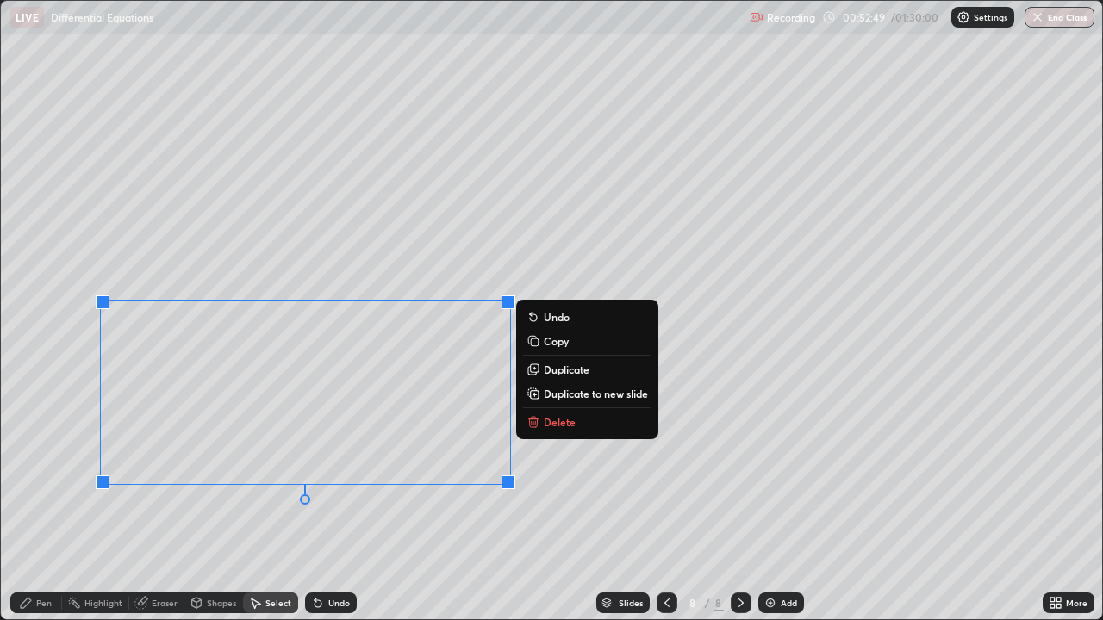
click at [557, 396] on p "Duplicate to new slide" at bounding box center [596, 394] width 104 height 14
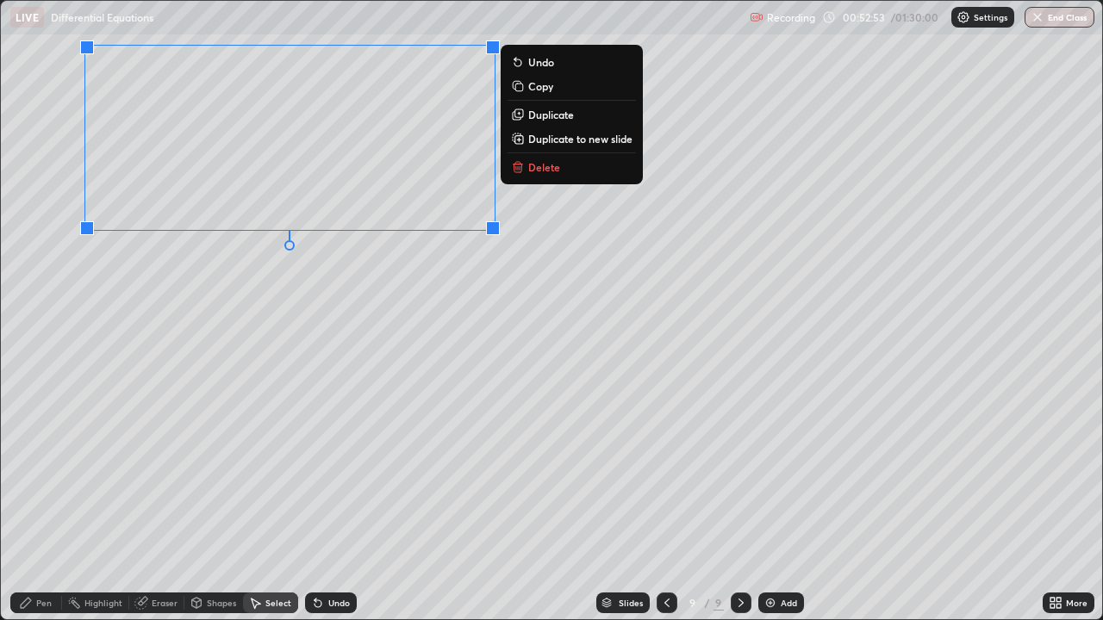
click at [22, 503] on icon at bounding box center [26, 603] width 14 height 14
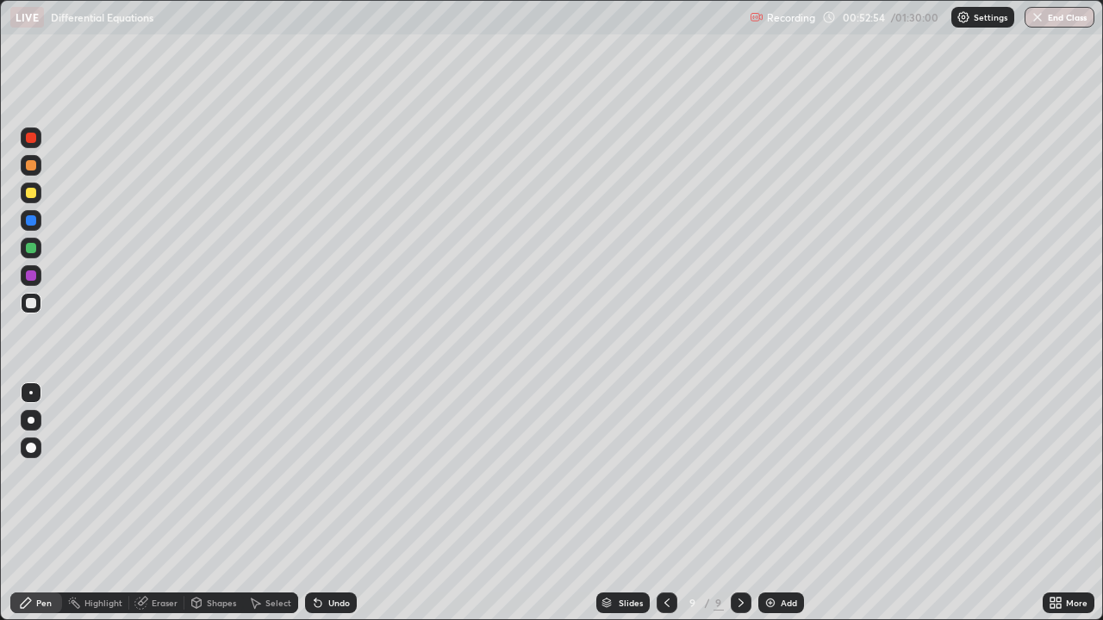
click at [1065, 503] on div "More" at bounding box center [1069, 603] width 52 height 21
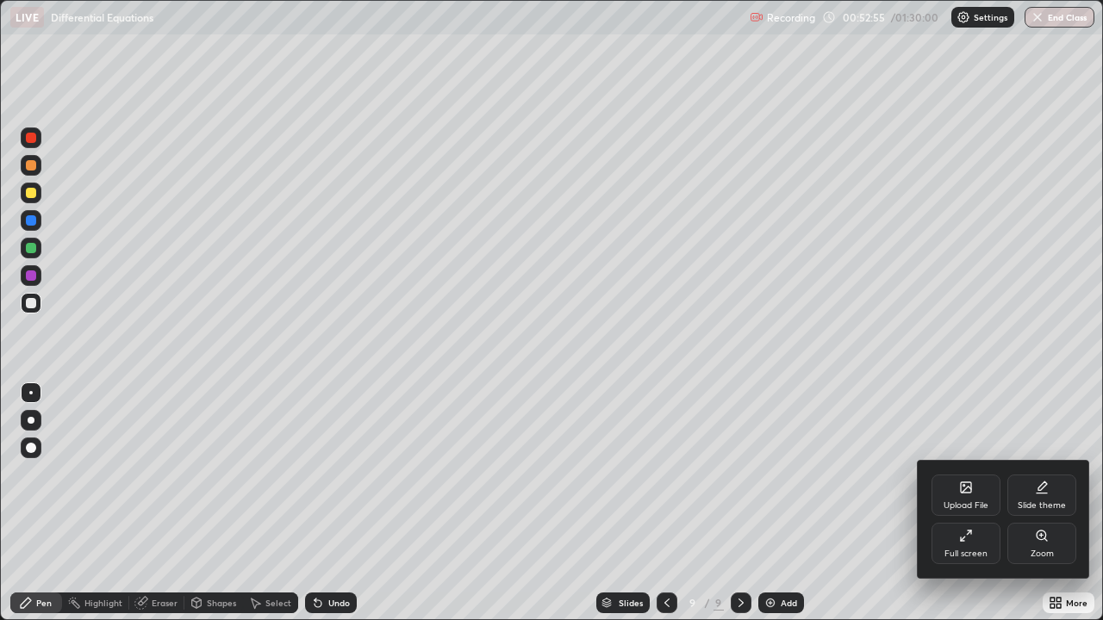
click at [962, 503] on div "Full screen" at bounding box center [965, 543] width 69 height 41
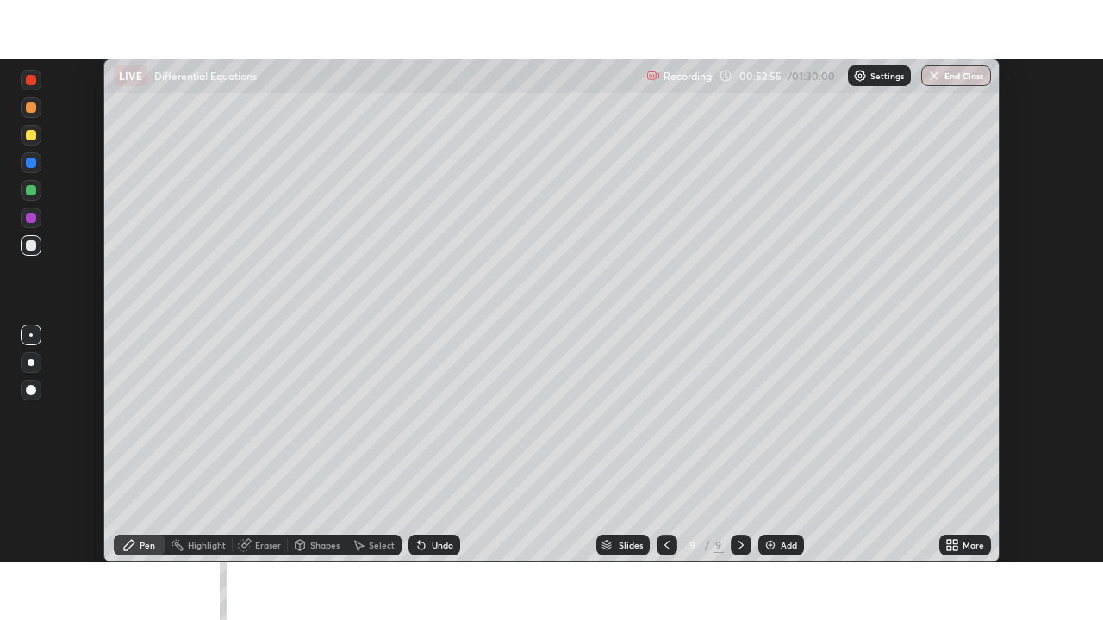
scroll to position [85666, 85067]
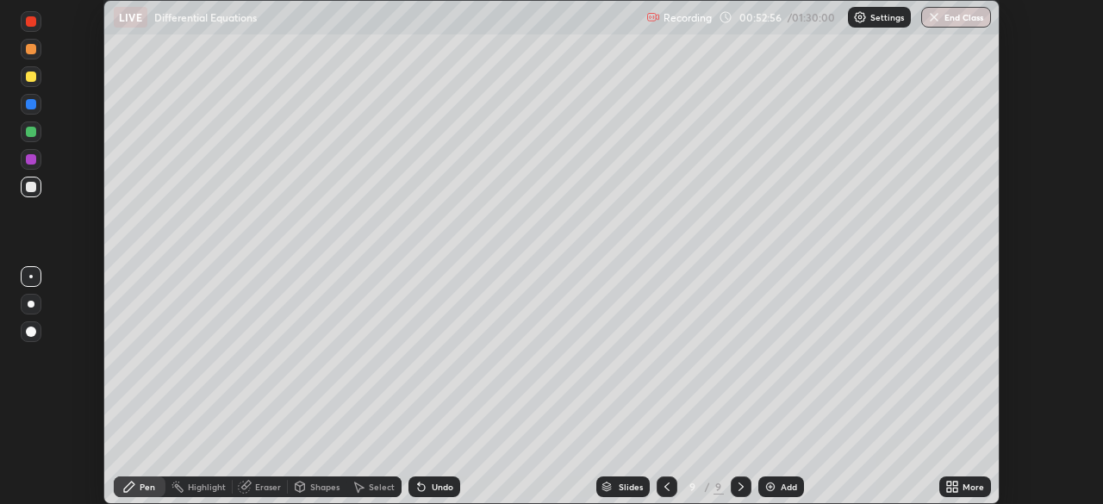
click at [969, 480] on div "More" at bounding box center [965, 487] width 52 height 21
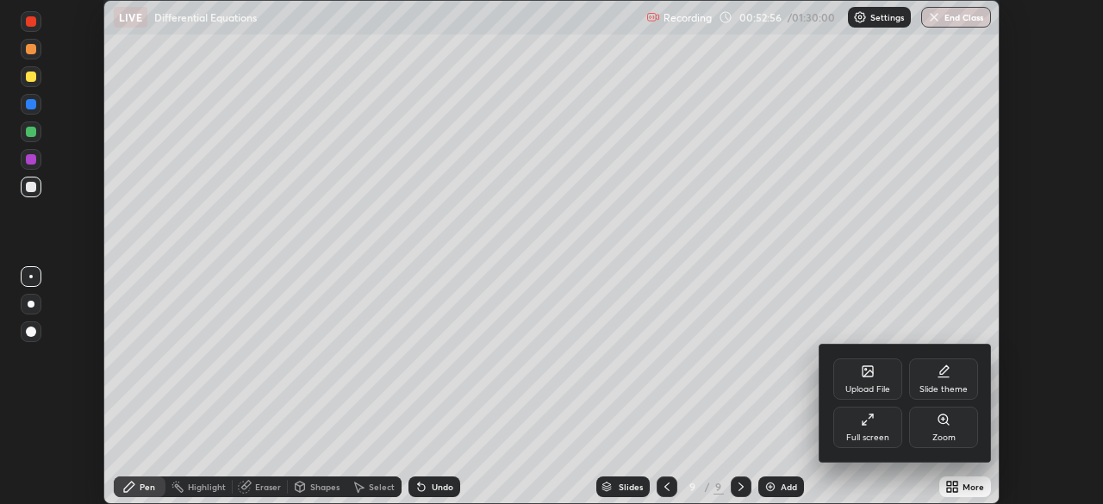
click at [875, 427] on div "Full screen" at bounding box center [867, 427] width 69 height 41
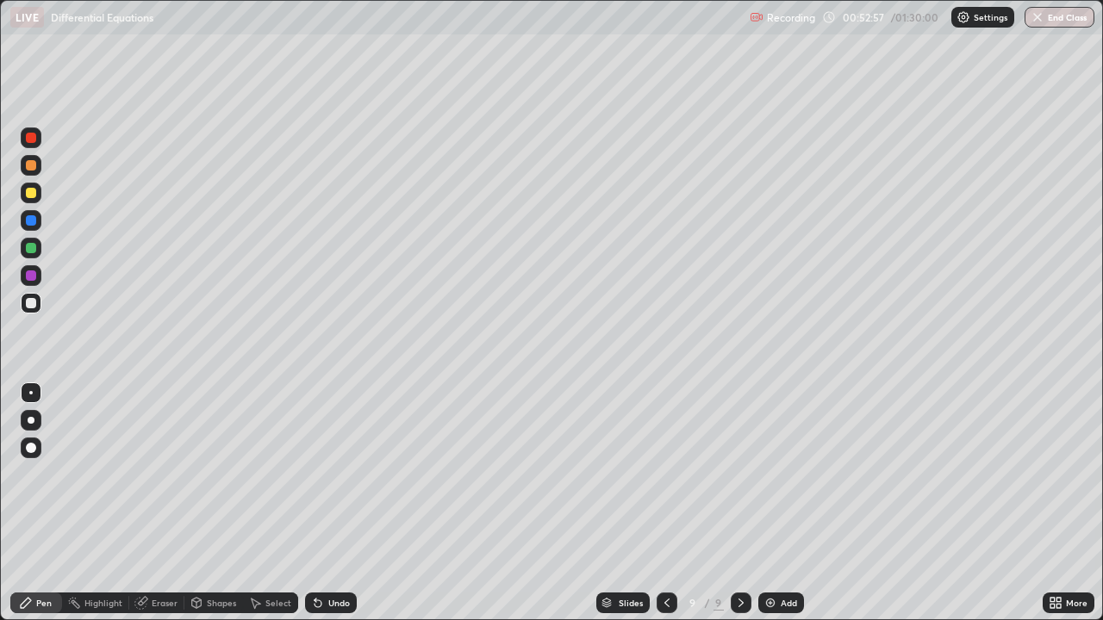
scroll to position [620, 1103]
click at [32, 193] on div at bounding box center [31, 193] width 10 height 10
click at [330, 503] on div "Undo" at bounding box center [339, 603] width 22 height 9
click at [39, 302] on div at bounding box center [31, 303] width 21 height 21
click at [37, 167] on div at bounding box center [31, 165] width 21 height 21
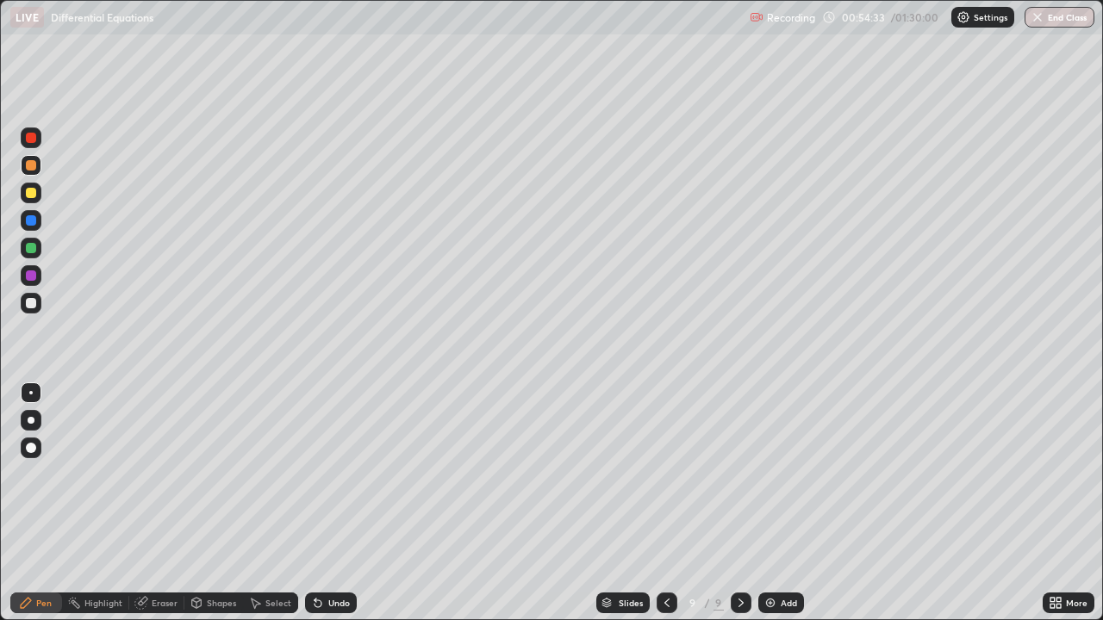
click at [32, 169] on div at bounding box center [31, 165] width 10 height 10
click at [331, 503] on div "Undo" at bounding box center [331, 603] width 52 height 21
click at [28, 250] on div at bounding box center [31, 248] width 10 height 10
click at [343, 503] on div "Undo" at bounding box center [339, 603] width 22 height 9
click at [340, 503] on div "Undo" at bounding box center [331, 603] width 52 height 21
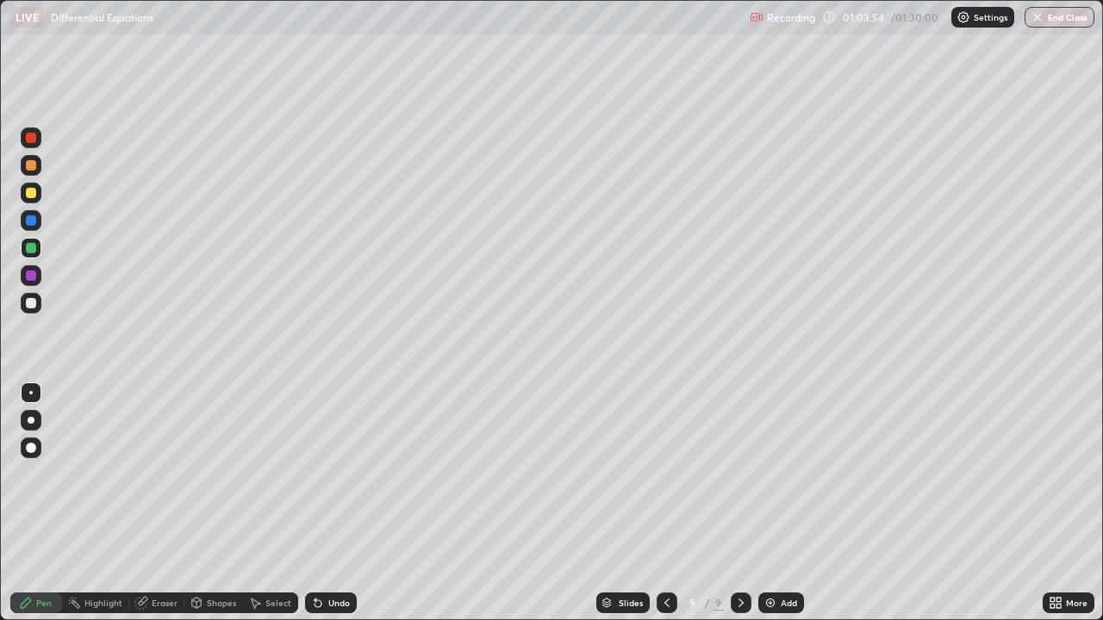
click at [778, 503] on div "Add" at bounding box center [781, 603] width 46 height 21
click at [39, 312] on div at bounding box center [31, 304] width 21 height 28
click at [37, 192] on div at bounding box center [31, 193] width 21 height 21
click at [227, 503] on div "Shapes" at bounding box center [213, 603] width 59 height 21
click at [162, 503] on div "Eraser" at bounding box center [165, 603] width 26 height 9
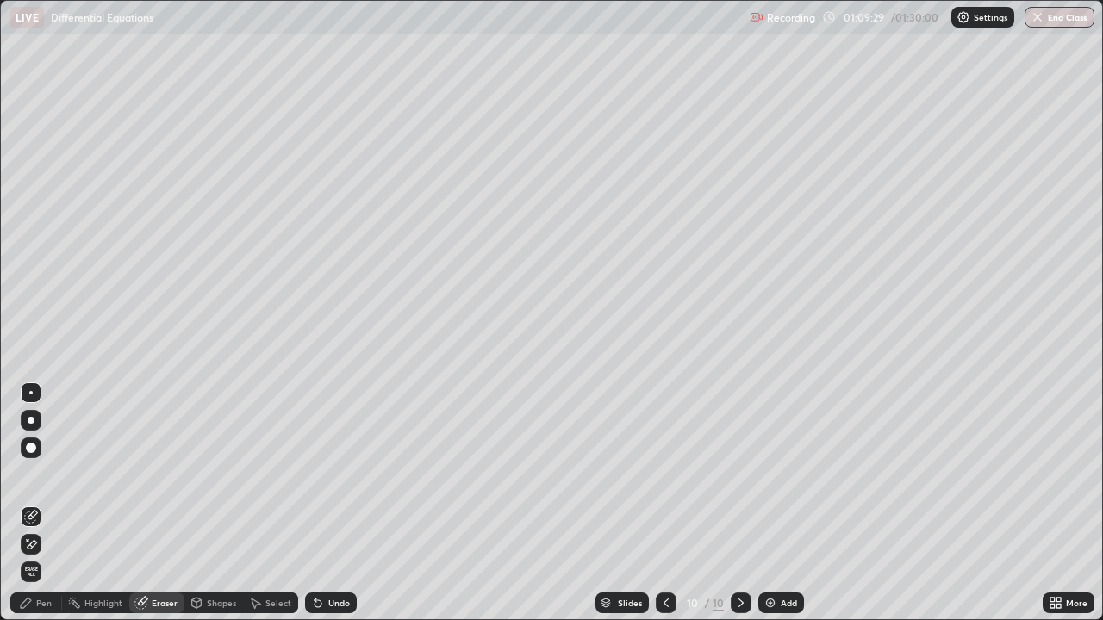
click at [27, 503] on icon at bounding box center [28, 540] width 2 height 2
click at [43, 503] on div "Pen" at bounding box center [44, 603] width 16 height 9
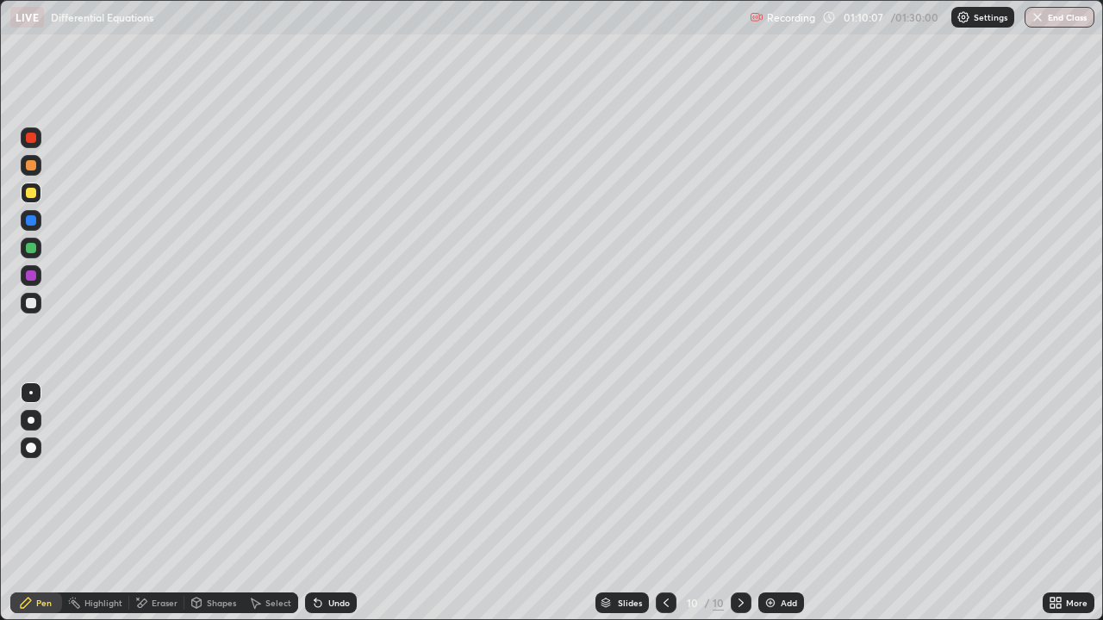
click at [40, 311] on div at bounding box center [31, 304] width 21 height 28
click at [323, 503] on div "Undo" at bounding box center [331, 603] width 52 height 21
click at [29, 193] on div at bounding box center [31, 193] width 10 height 10
click at [770, 503] on img at bounding box center [770, 603] width 14 height 14
click at [562, 237] on button "Undo" at bounding box center [562, 245] width 50 height 21
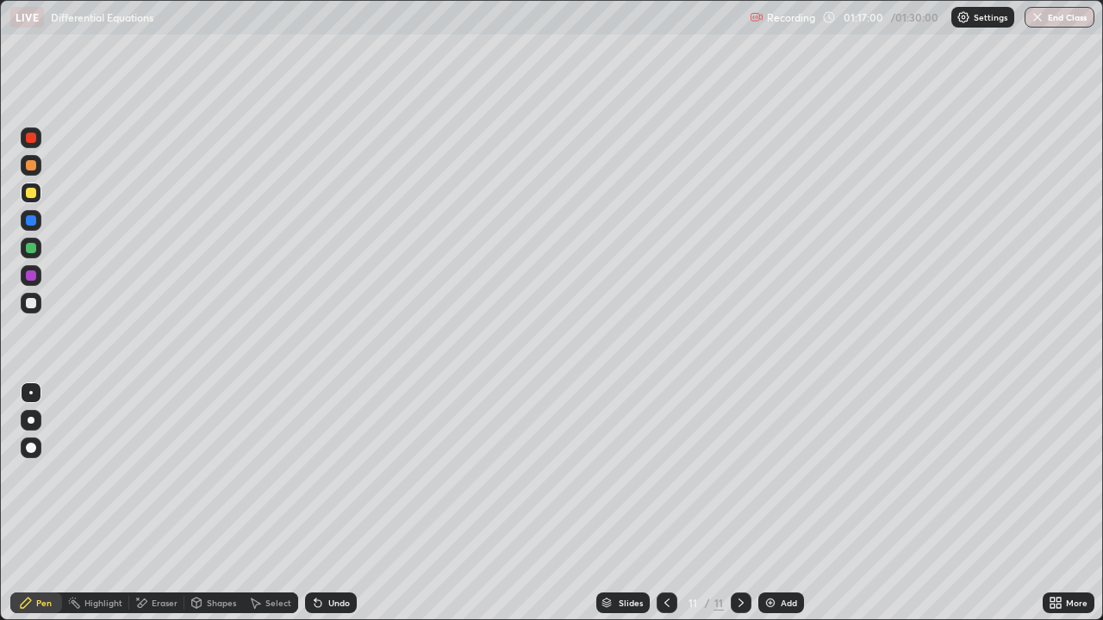
click at [28, 307] on div at bounding box center [31, 303] width 10 height 10
click at [30, 249] on div at bounding box center [31, 248] width 10 height 10
click at [34, 336] on div "Erase all" at bounding box center [30, 309] width 41 height 551
click at [31, 194] on div at bounding box center [31, 193] width 10 height 10
click at [28, 172] on div at bounding box center [31, 165] width 21 height 21
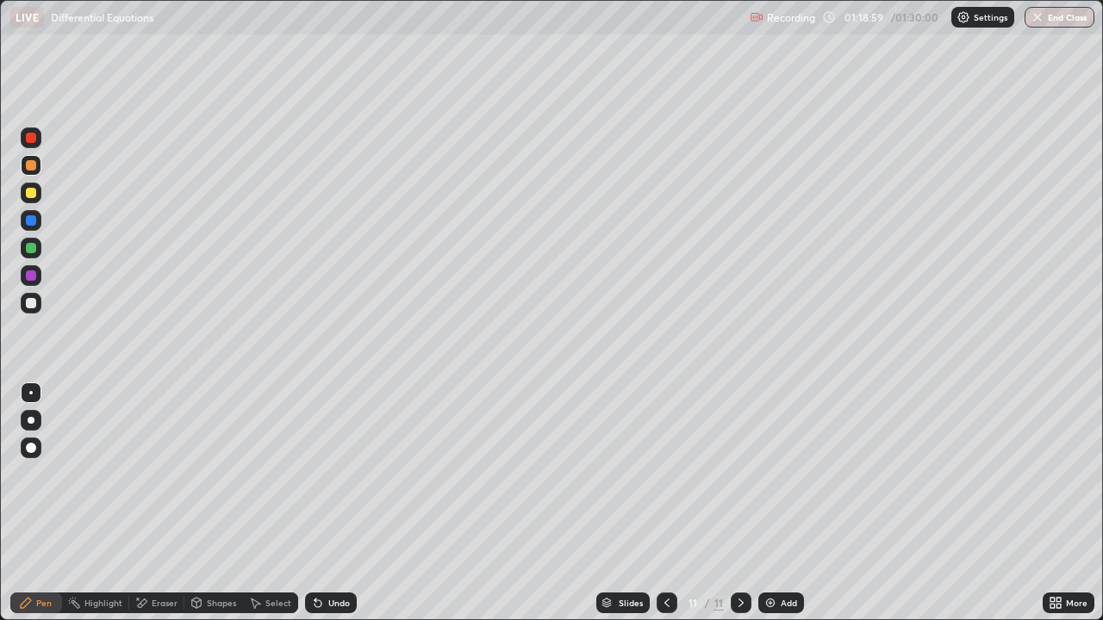
click at [346, 503] on div "Undo" at bounding box center [331, 603] width 52 height 21
click at [340, 503] on div "Undo" at bounding box center [339, 603] width 22 height 9
click at [323, 503] on div "Undo" at bounding box center [331, 603] width 52 height 21
click at [801, 503] on div "Add" at bounding box center [781, 603] width 46 height 21
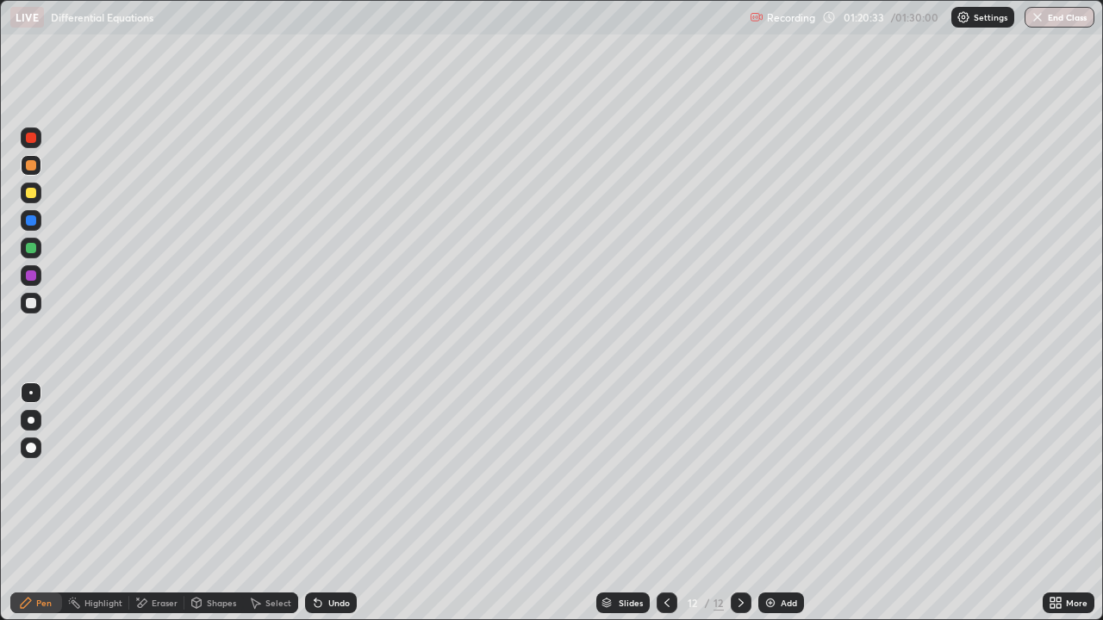
click at [36, 173] on div at bounding box center [31, 165] width 21 height 21
click at [28, 249] on div at bounding box center [31, 248] width 10 height 10
click at [40, 296] on div at bounding box center [31, 303] width 21 height 21
click at [1066, 22] on button "End Class" at bounding box center [1060, 17] width 68 height 21
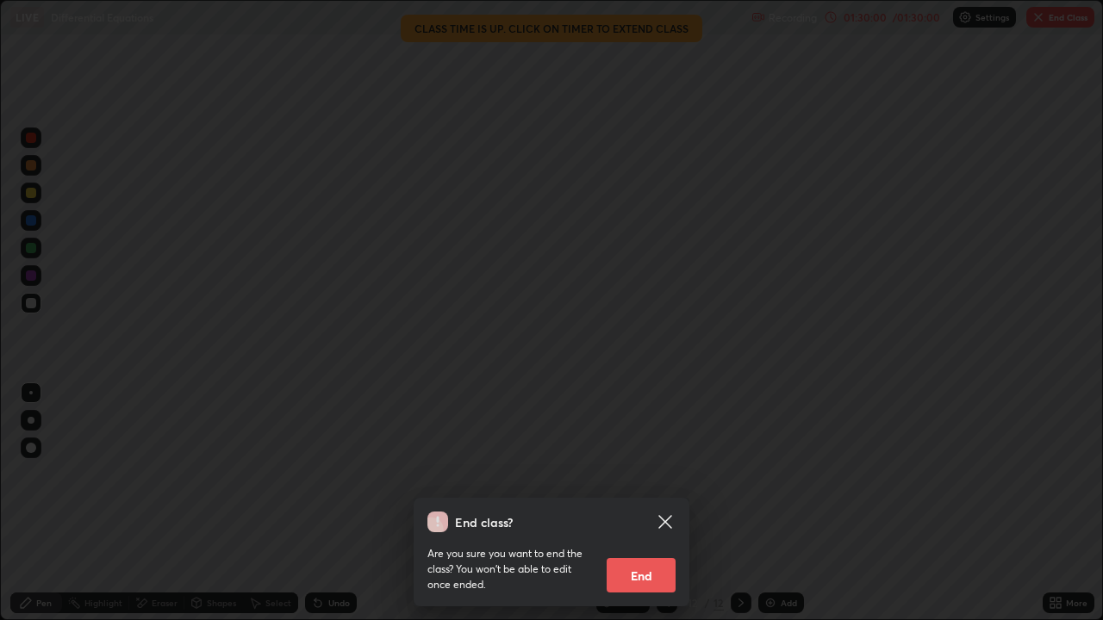
click at [657, 503] on button "End" at bounding box center [641, 575] width 69 height 34
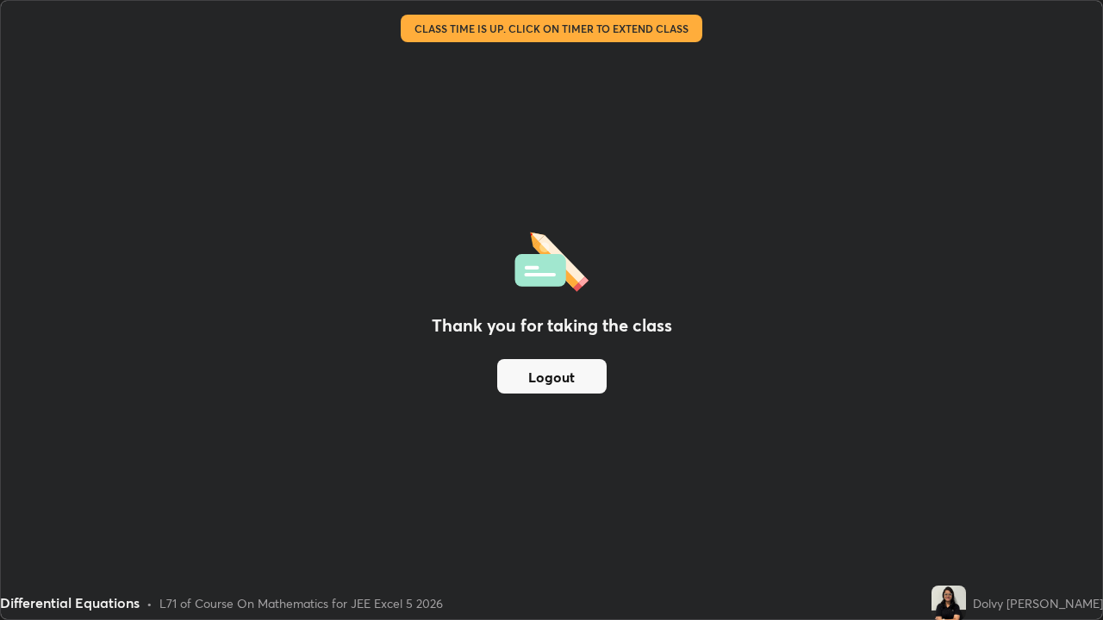
click at [580, 381] on button "Logout" at bounding box center [551, 376] width 109 height 34
